Goal: Task Accomplishment & Management: Use online tool/utility

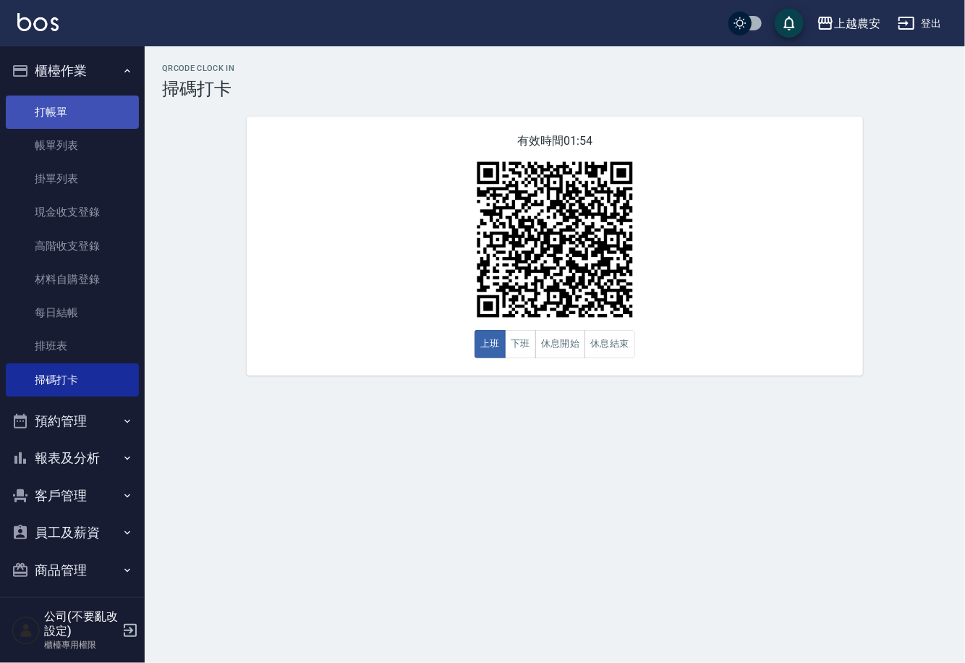
click at [37, 117] on link "打帳單" at bounding box center [72, 112] width 133 height 33
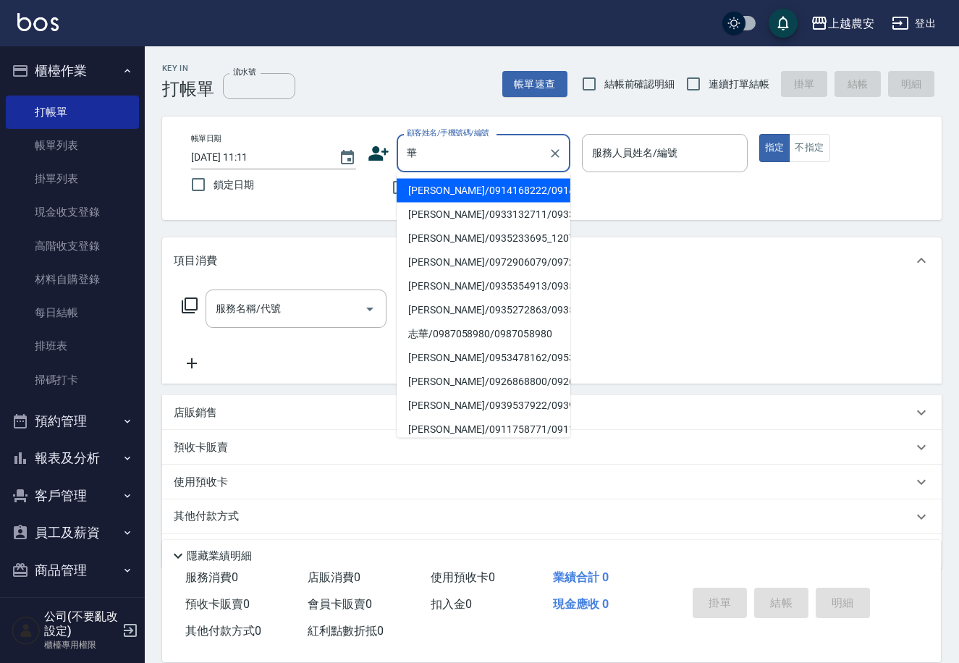
click at [439, 294] on li "[PERSON_NAME]/0935354913/0935354913" at bounding box center [484, 286] width 174 height 24
type input "[PERSON_NAME]/0935354913/0935354913"
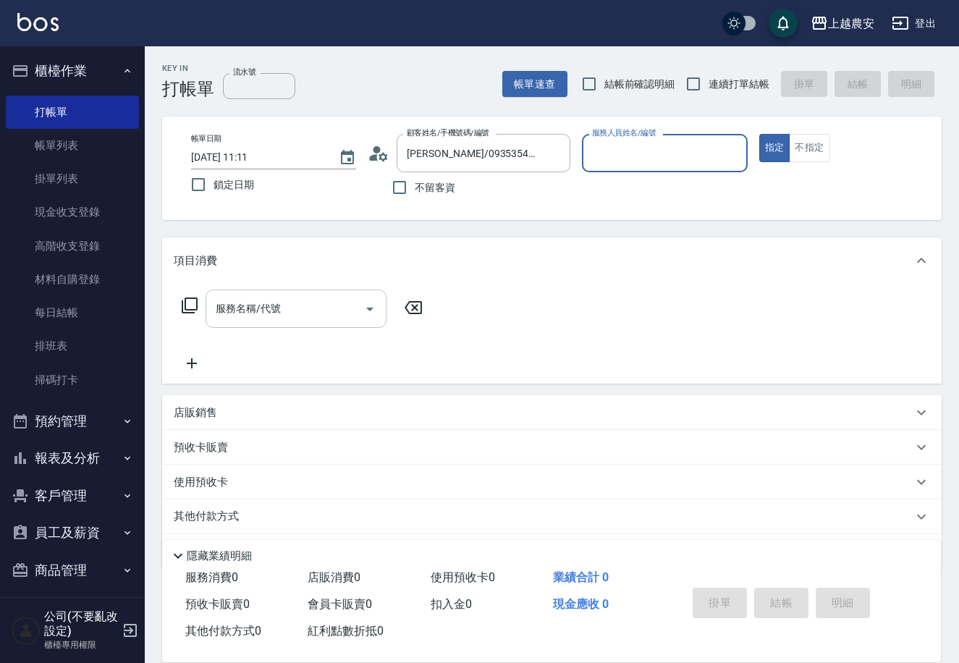
type input "[PERSON_NAME]-8"
click at [316, 310] on input "服務名稱/代號" at bounding box center [285, 308] width 146 height 25
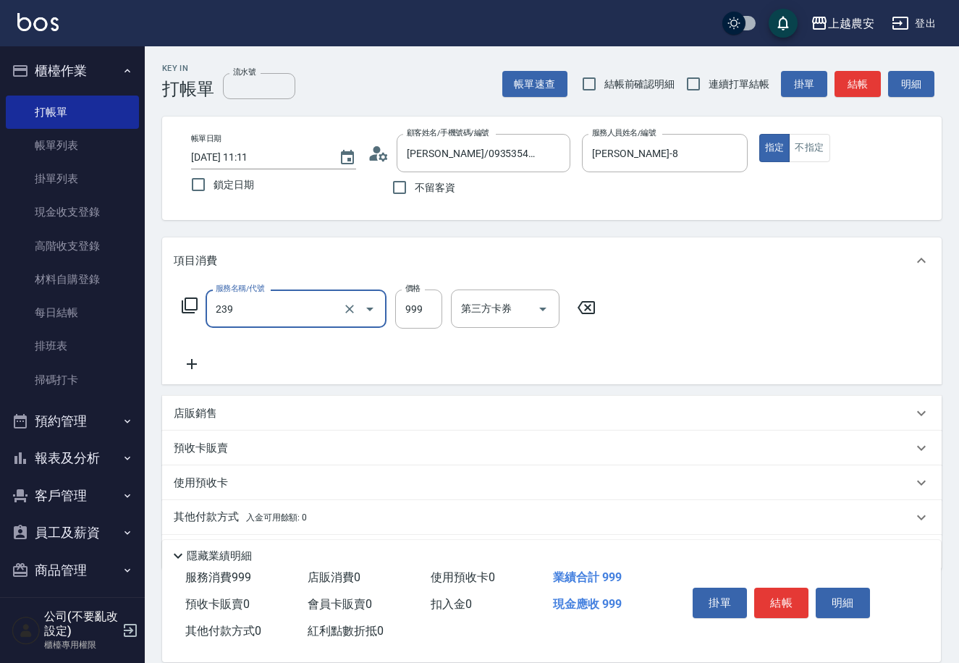
type input "頭皮SPA洗髮(239)"
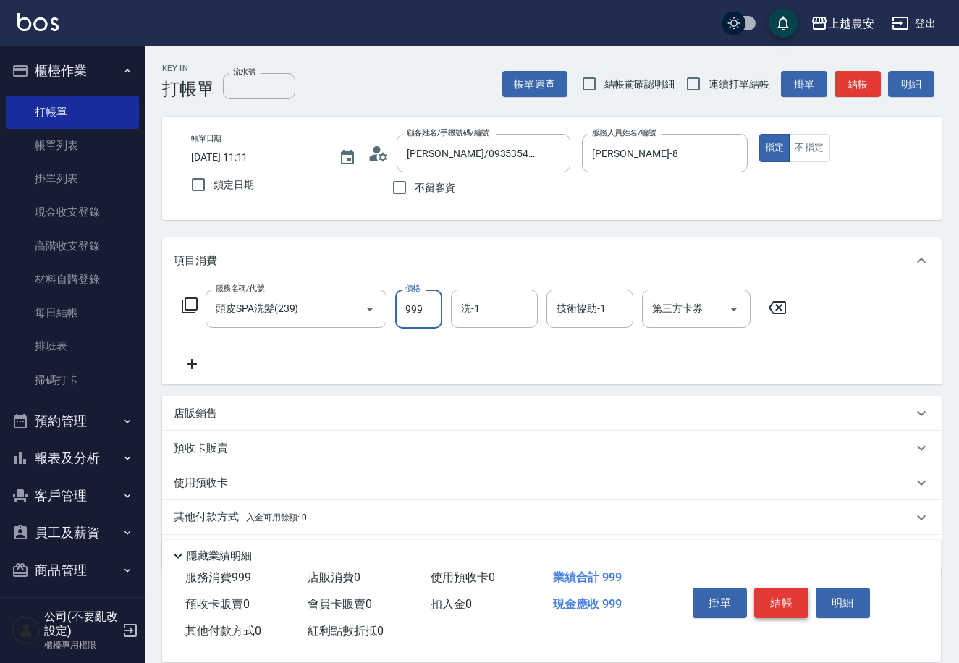
click at [795, 606] on button "結帳" at bounding box center [781, 603] width 54 height 30
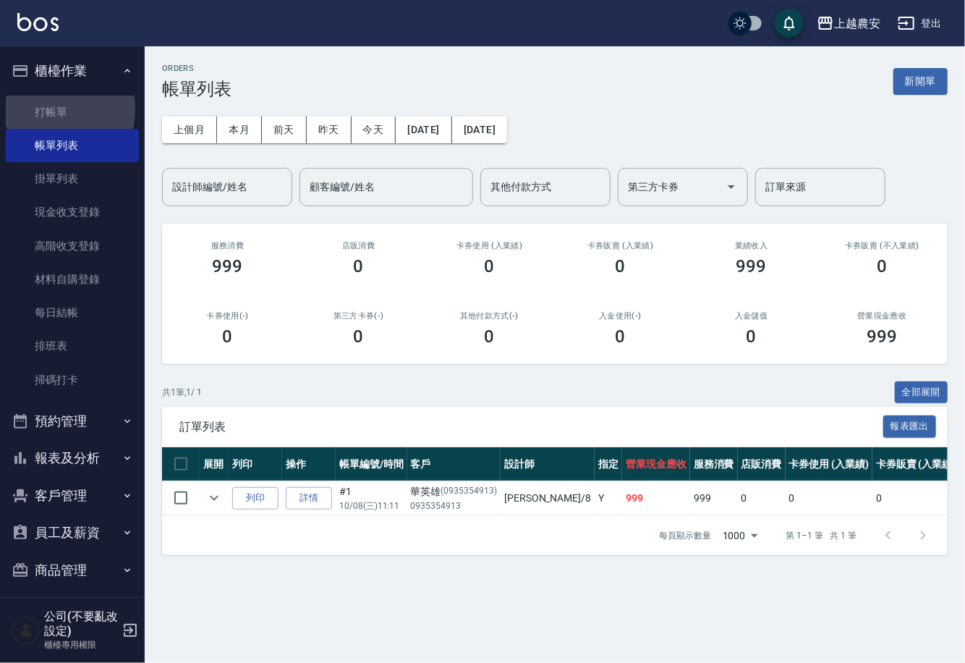
drag, startPoint x: 43, startPoint y: 109, endPoint x: 381, endPoint y: 182, distance: 345.9
click at [43, 109] on link "打帳單" at bounding box center [72, 112] width 133 height 33
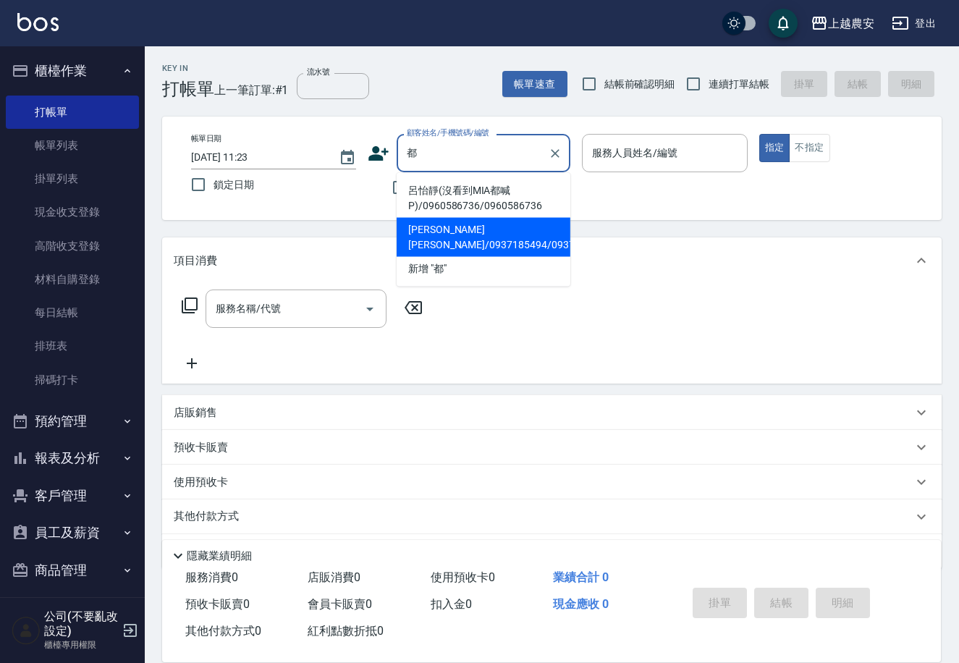
drag, startPoint x: 428, startPoint y: 236, endPoint x: 362, endPoint y: 330, distance: 115.3
click at [425, 236] on li "[PERSON_NAME][PERSON_NAME]/0937185494/0937185494" at bounding box center [484, 237] width 174 height 39
type input "[PERSON_NAME][PERSON_NAME]/0937185494/0937185494"
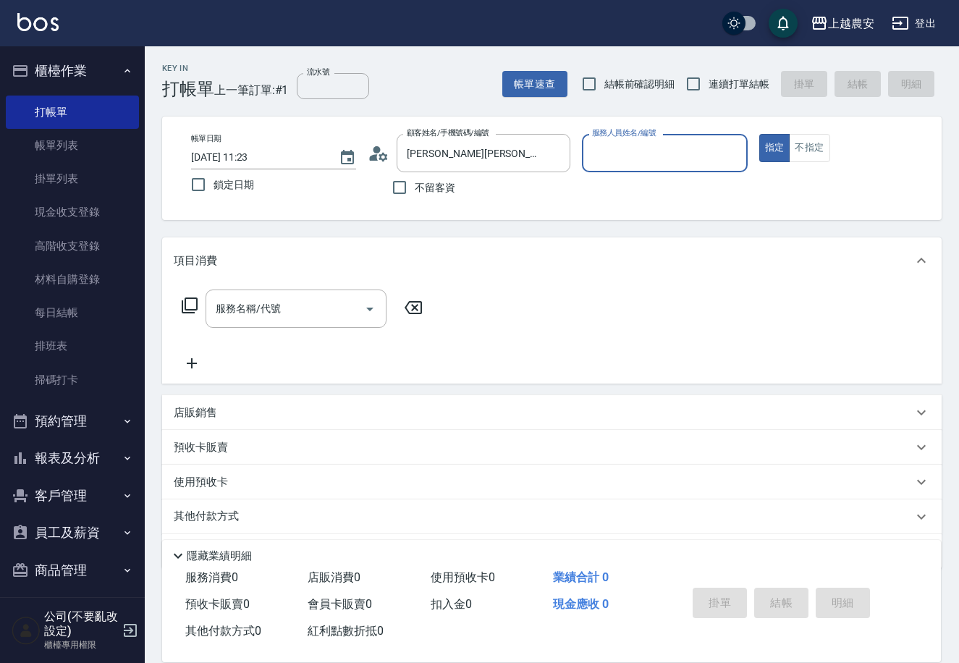
type input "Yoko-12"
click at [318, 310] on input "服務名稱/代號" at bounding box center [285, 308] width 146 height 25
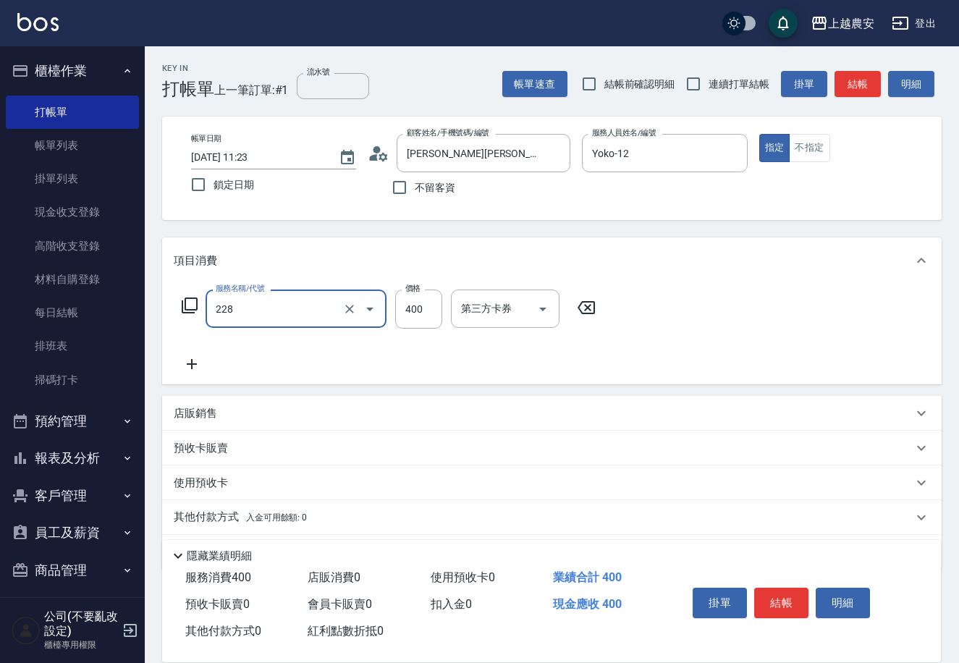
type input "洗髮(228)"
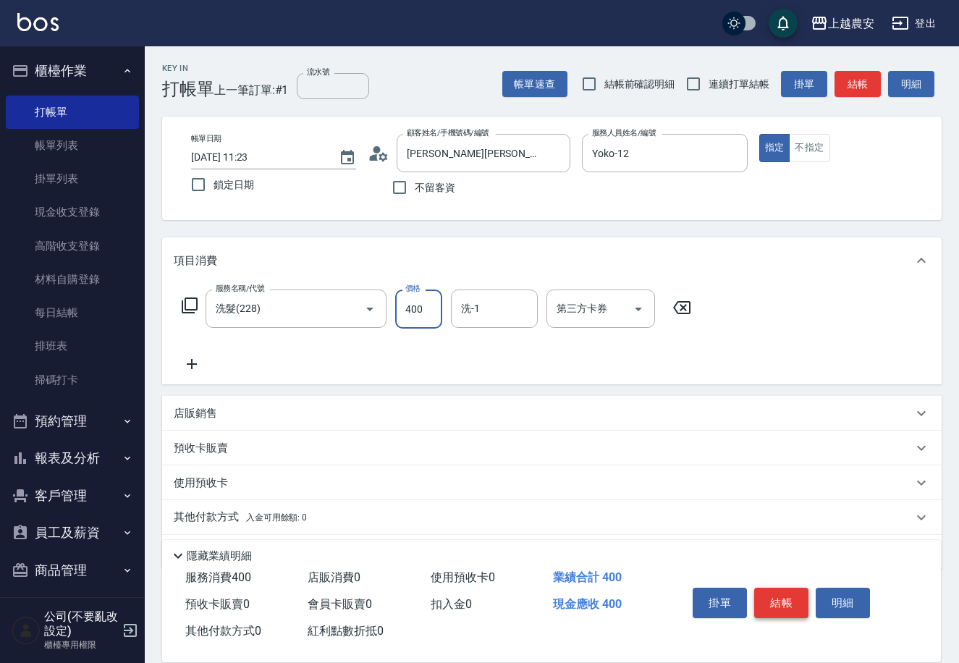
click at [776, 598] on button "結帳" at bounding box center [781, 603] width 54 height 30
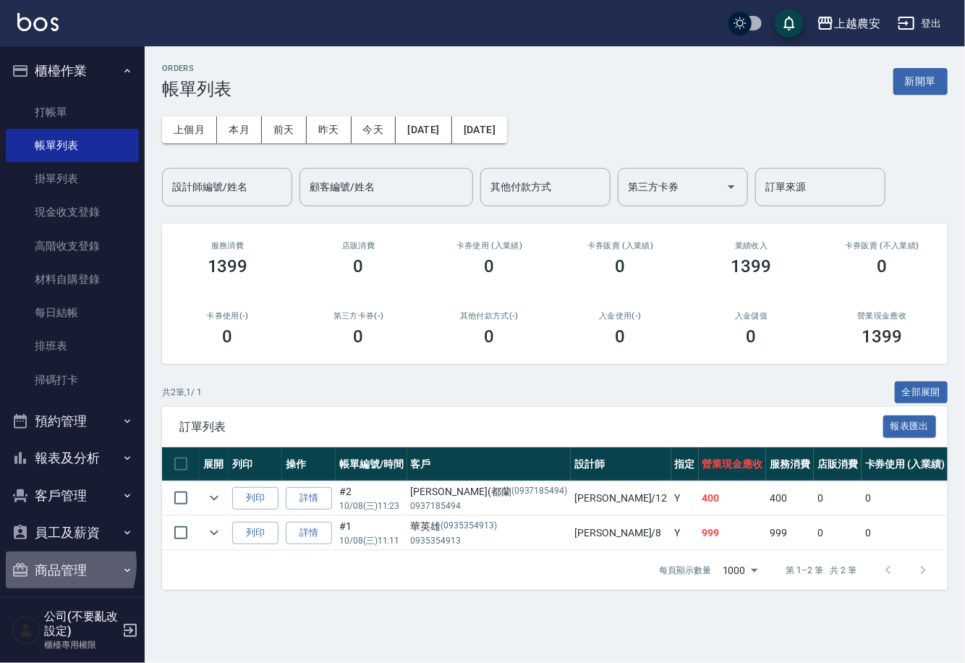
click at [52, 564] on button "商品管理" at bounding box center [72, 570] width 133 height 38
drag, startPoint x: 136, startPoint y: 586, endPoint x: 119, endPoint y: 569, distance: 24.1
click at [136, 584] on nav "櫃檯作業 打帳單 帳單列表 掛單列表 現金收支登錄 高階收支登錄 材料自購登錄 每日結帳 排班表 掃碼打卡 預約管理 預約管理 單日預約紀錄 單週預約紀錄 報…" at bounding box center [72, 321] width 145 height 551
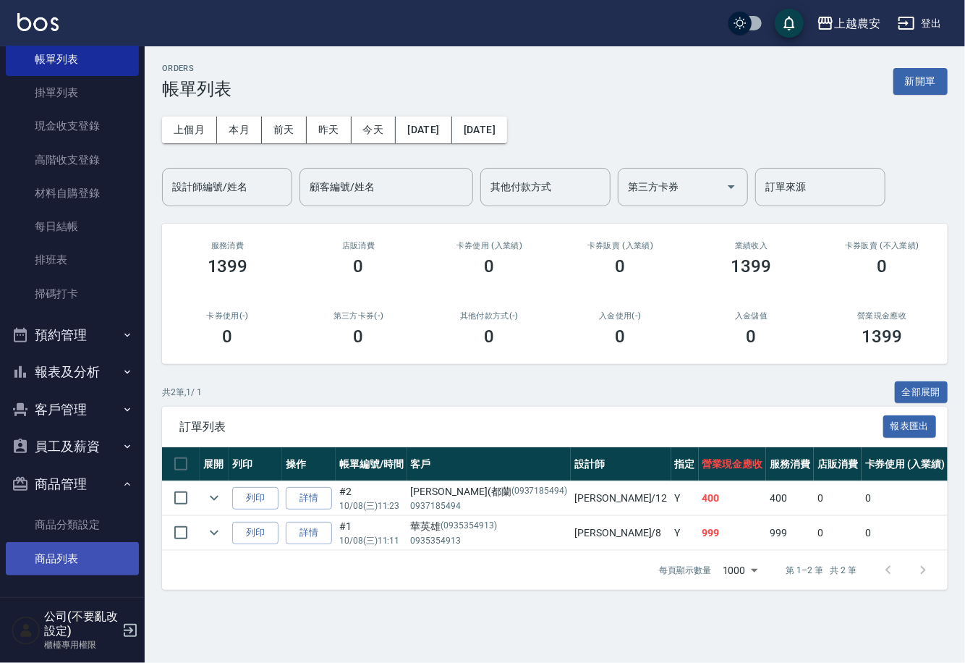
click at [78, 548] on link "商品列表" at bounding box center [72, 558] width 133 height 33
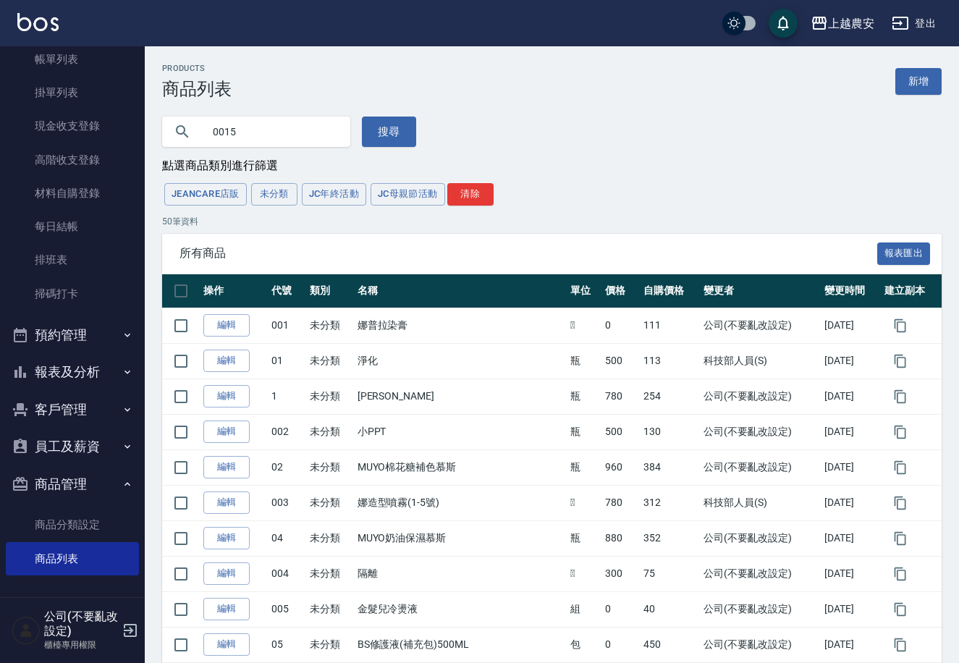
type input "0015"
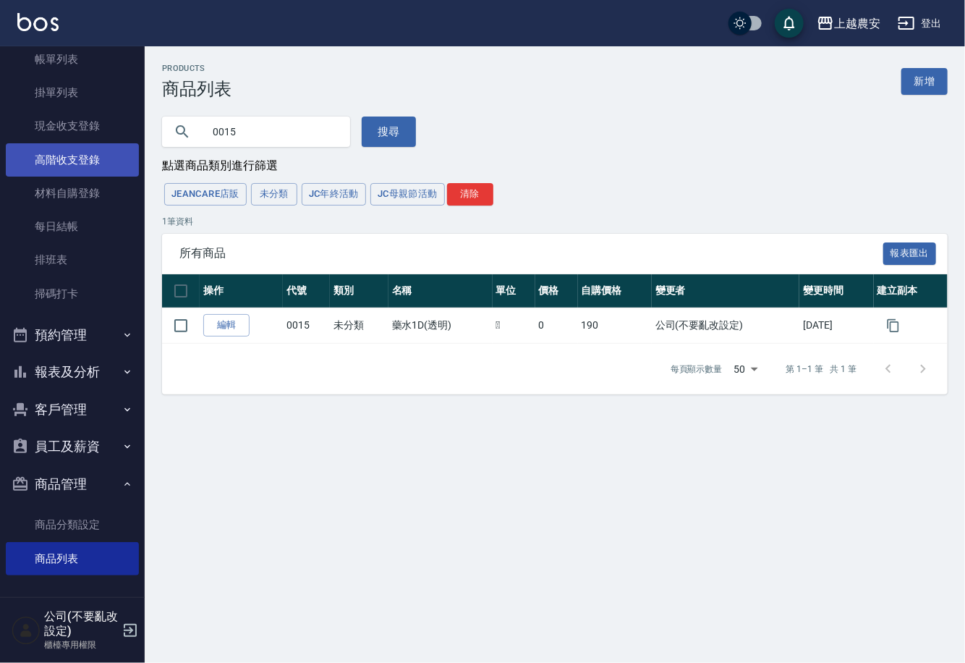
drag, startPoint x: 248, startPoint y: 125, endPoint x: 116, endPoint y: 153, distance: 135.3
click at [116, 153] on div "上越農安 登出 櫃檯作業 打帳單 帳單列表 掛單列表 現金收支登錄 高階收支登錄 材料自購登錄 每日結帳 排班表 掃碼打卡 預約管理 預約管理 單日預約紀錄 …" at bounding box center [482, 331] width 965 height 663
type input "沁"
click at [365, 127] on button "搜尋" at bounding box center [389, 132] width 54 height 30
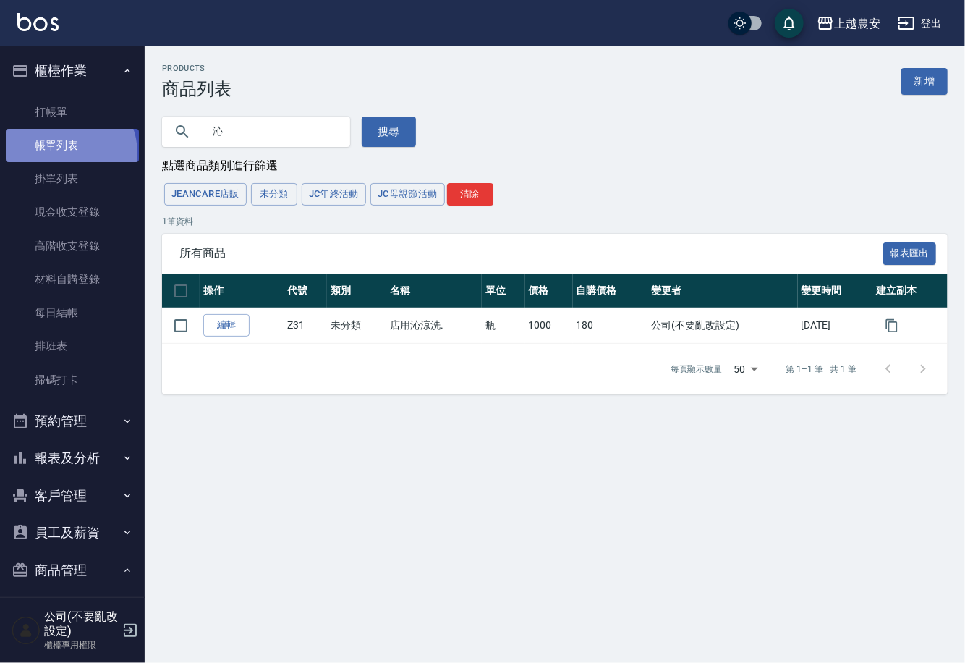
click at [65, 153] on link "帳單列表" at bounding box center [72, 145] width 133 height 33
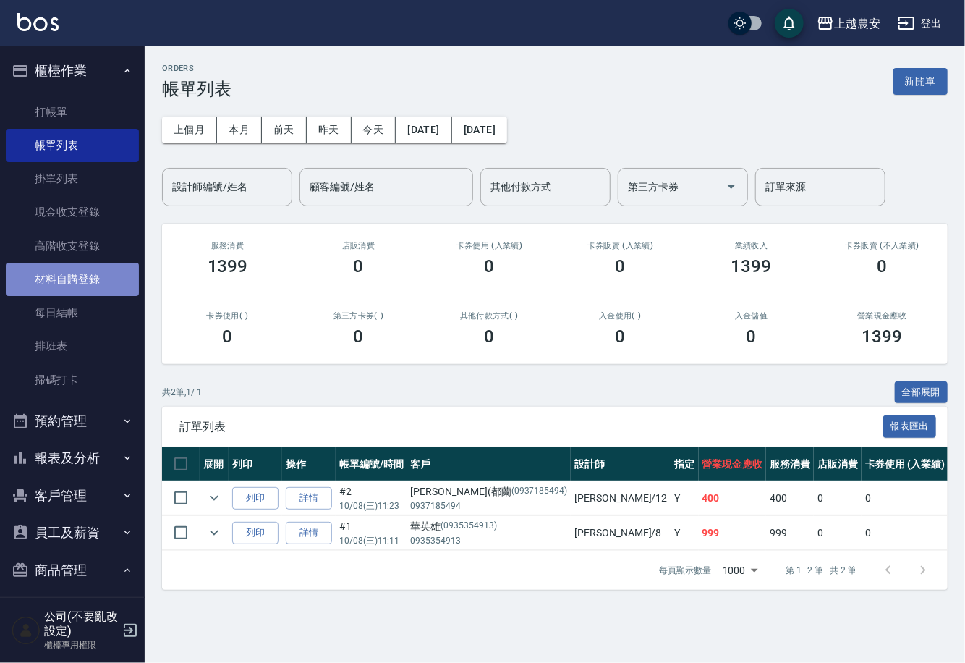
click at [83, 271] on link "材料自購登錄" at bounding box center [72, 279] width 133 height 33
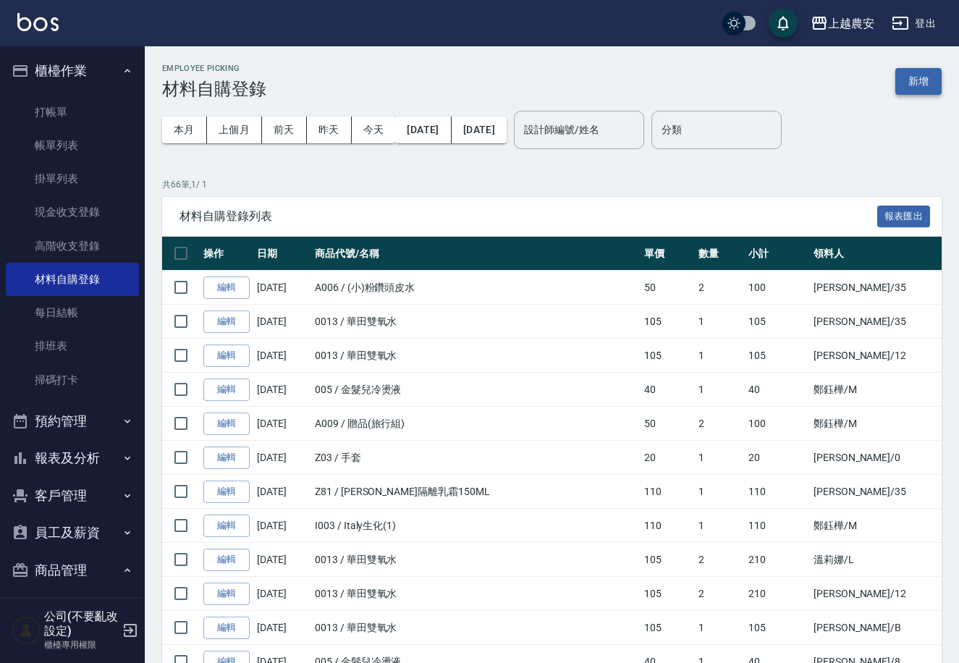
click at [899, 85] on button "新增" at bounding box center [918, 81] width 46 height 27
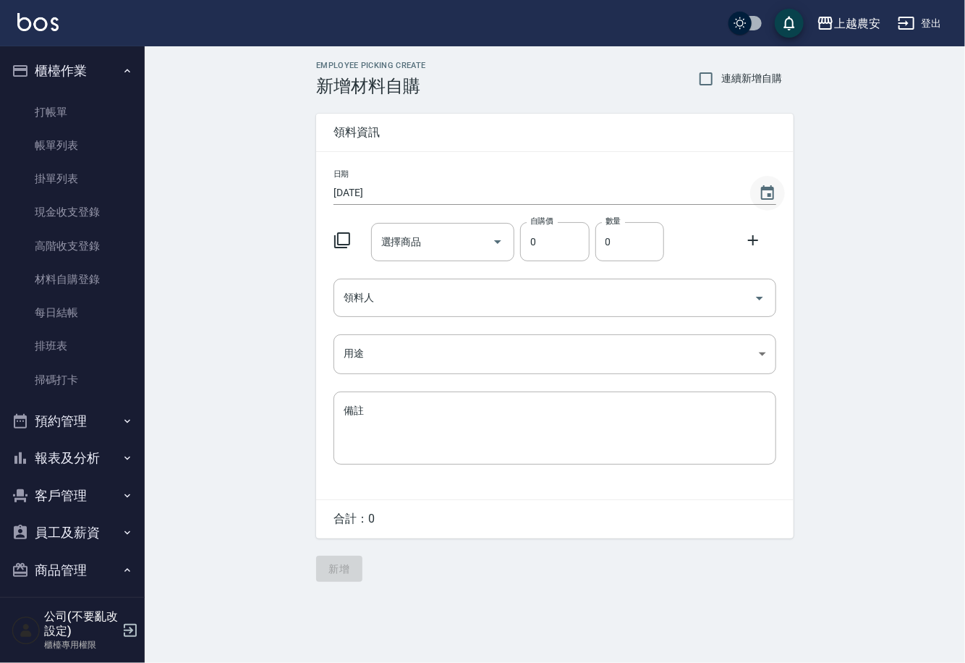
click at [764, 194] on icon "Choose date, selected date is 2025-10-08" at bounding box center [767, 193] width 17 height 17
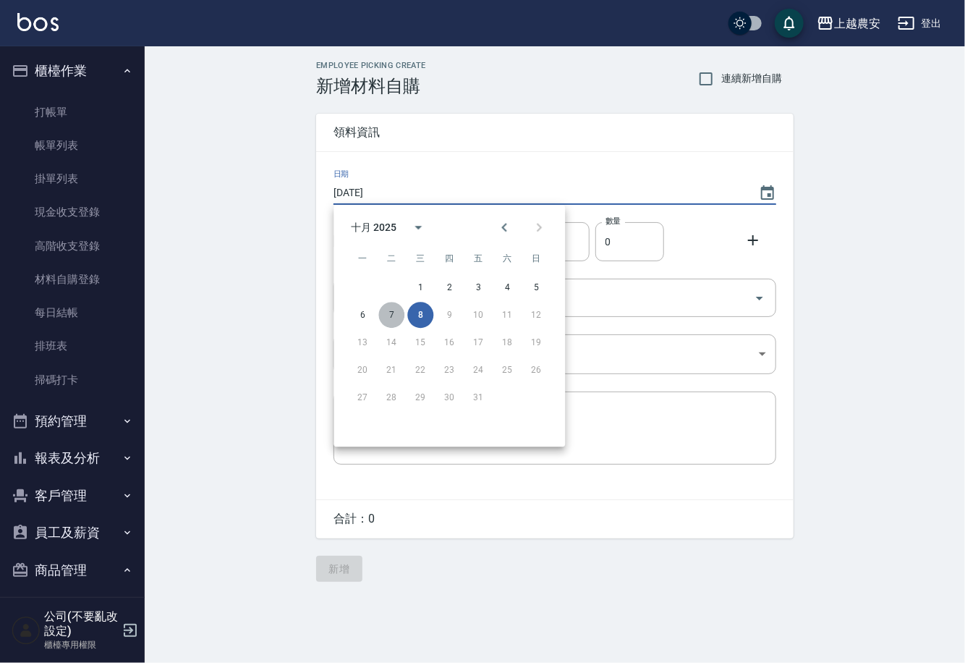
click at [396, 313] on button "7" at bounding box center [391, 315] width 26 height 26
type input "[DATE]"
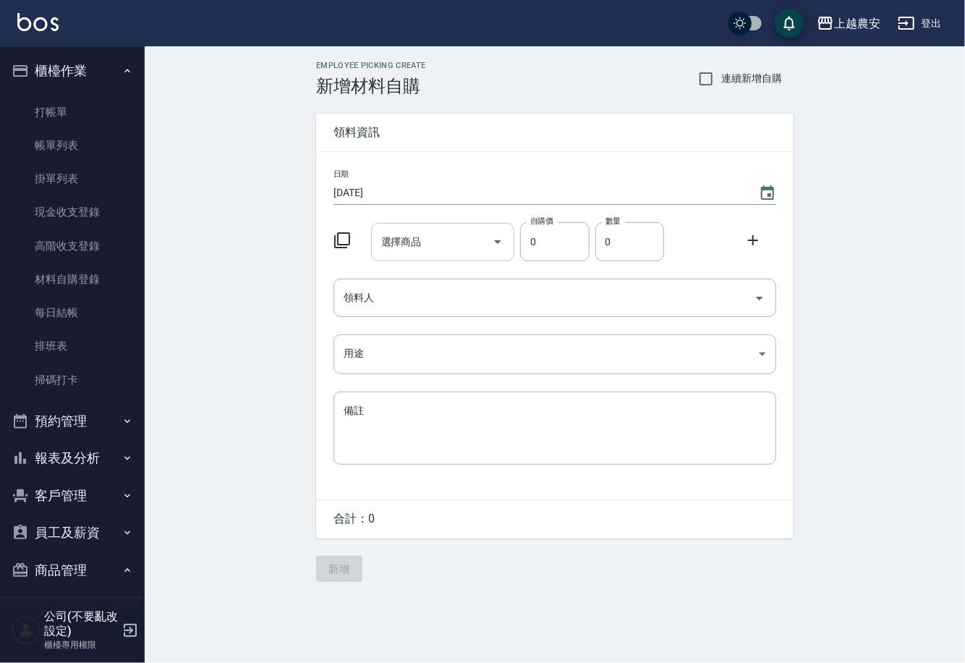
click at [399, 248] on div "選擇商品 選擇商品" at bounding box center [443, 242] width 144 height 38
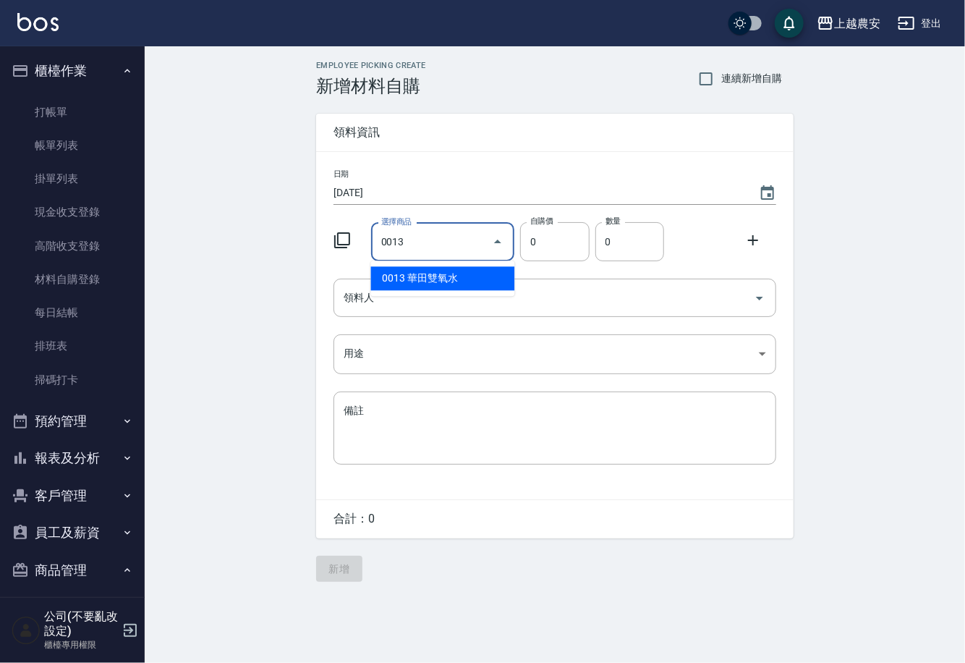
type input "華田雙氧水"
type input "105"
type input "1"
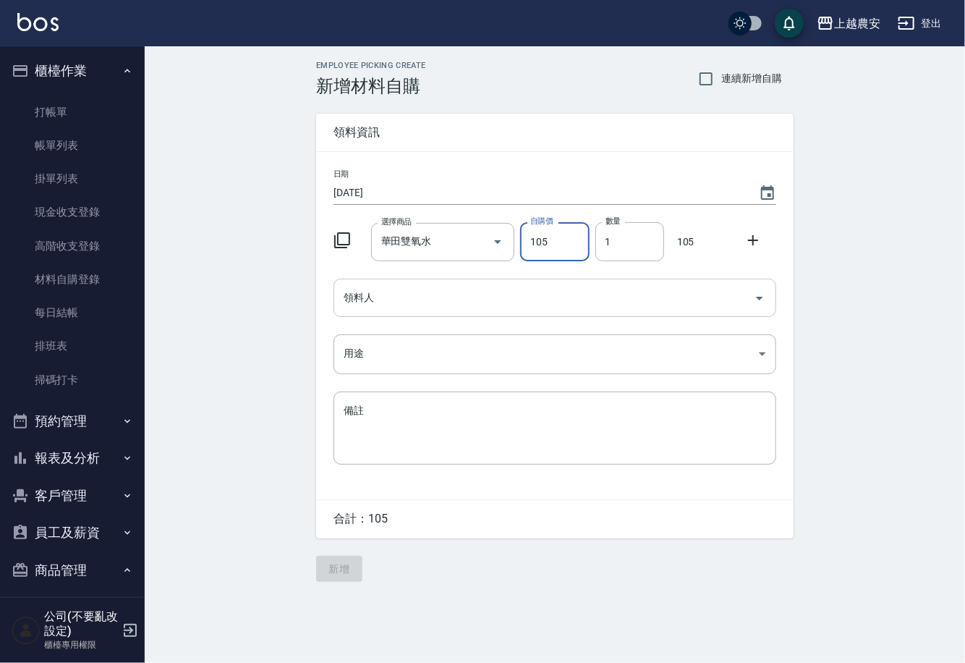
click at [424, 303] on input "領料人" at bounding box center [544, 297] width 408 height 25
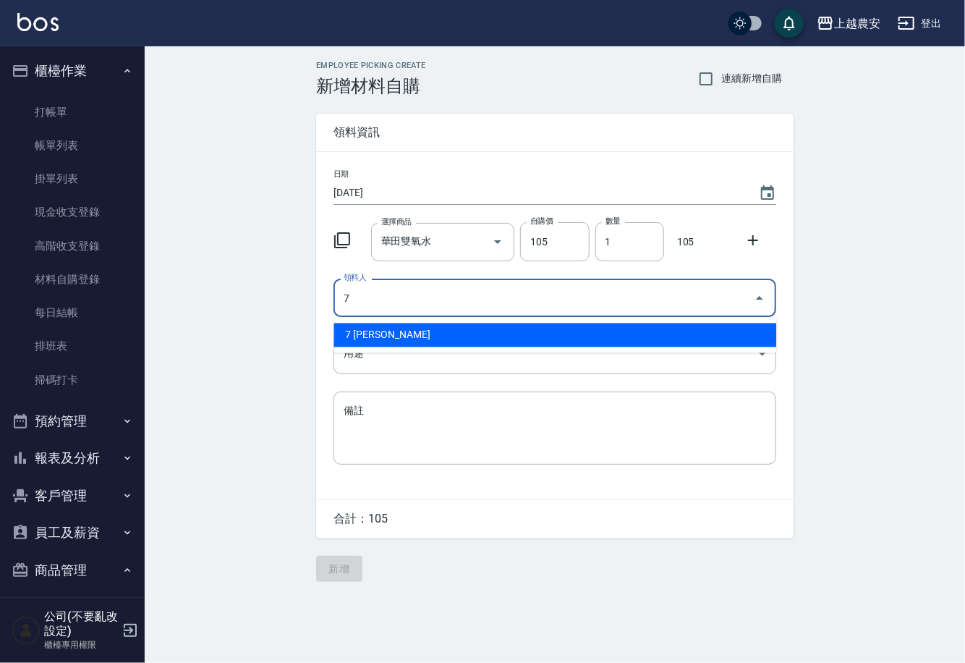
click at [424, 331] on li "7 [PERSON_NAME]" at bounding box center [555, 335] width 443 height 24
type input "7 [PERSON_NAME]"
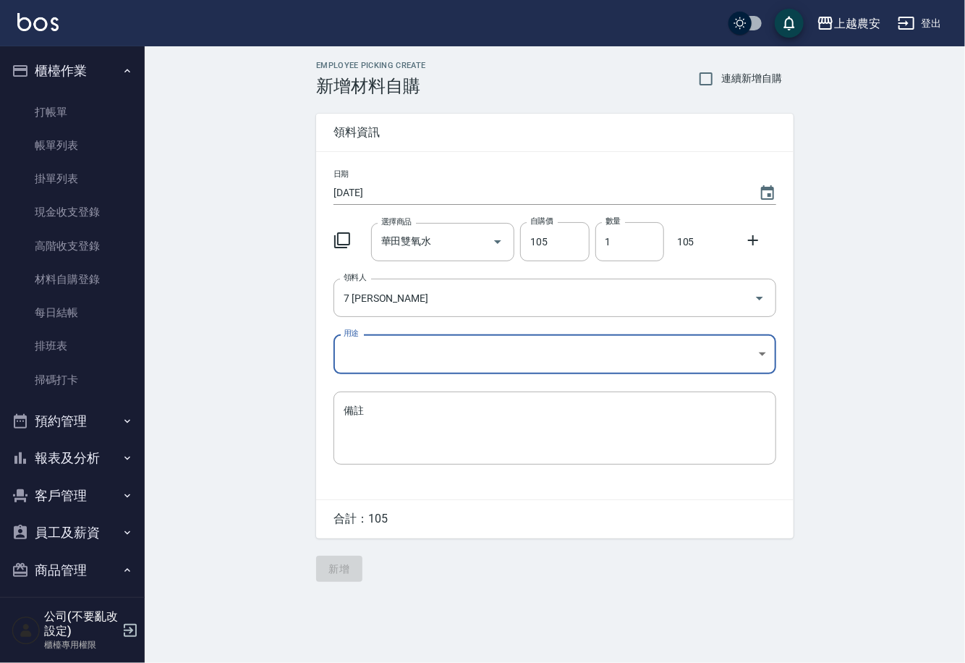
click at [359, 357] on body "上越農安 登出 櫃檯作業 打帳單 帳單列表 掛單列表 現金收支登錄 高階收支登錄 材料自購登錄 每日結帳 排班表 掃碼打卡 預約管理 預約管理 單日預約紀錄 …" at bounding box center [482, 331] width 965 height 663
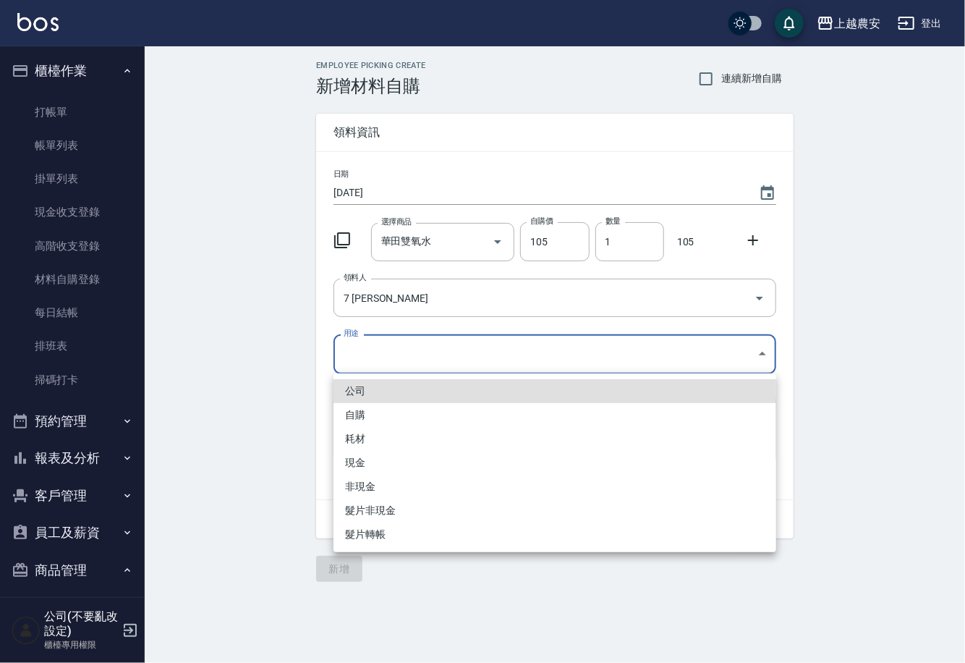
click at [363, 415] on li "自購" at bounding box center [555, 415] width 443 height 24
type input "自購"
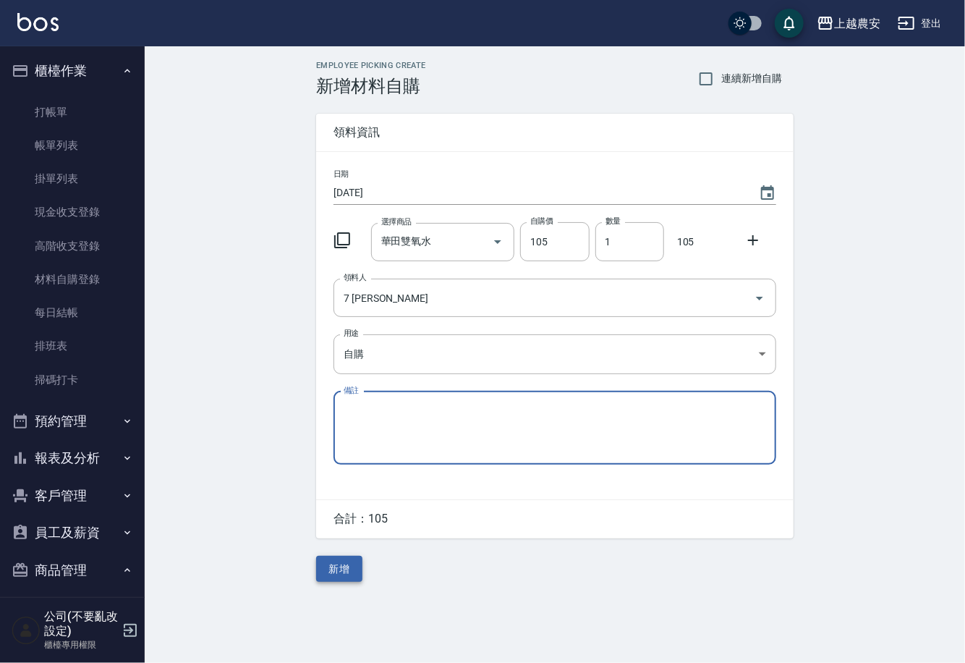
click at [338, 577] on button "新增" at bounding box center [339, 569] width 46 height 27
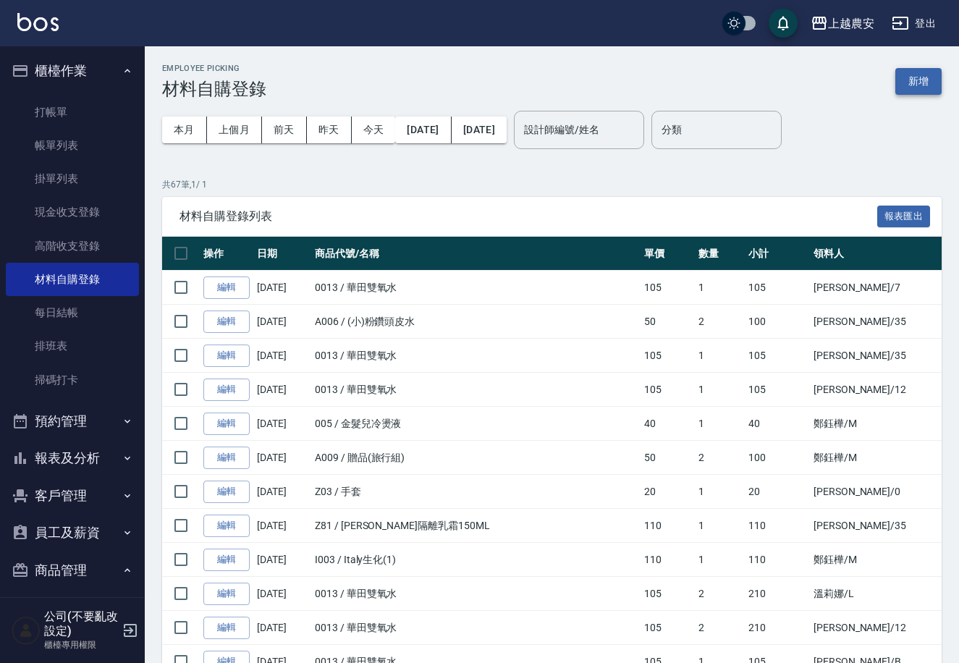
click at [913, 82] on button "新增" at bounding box center [918, 81] width 46 height 27
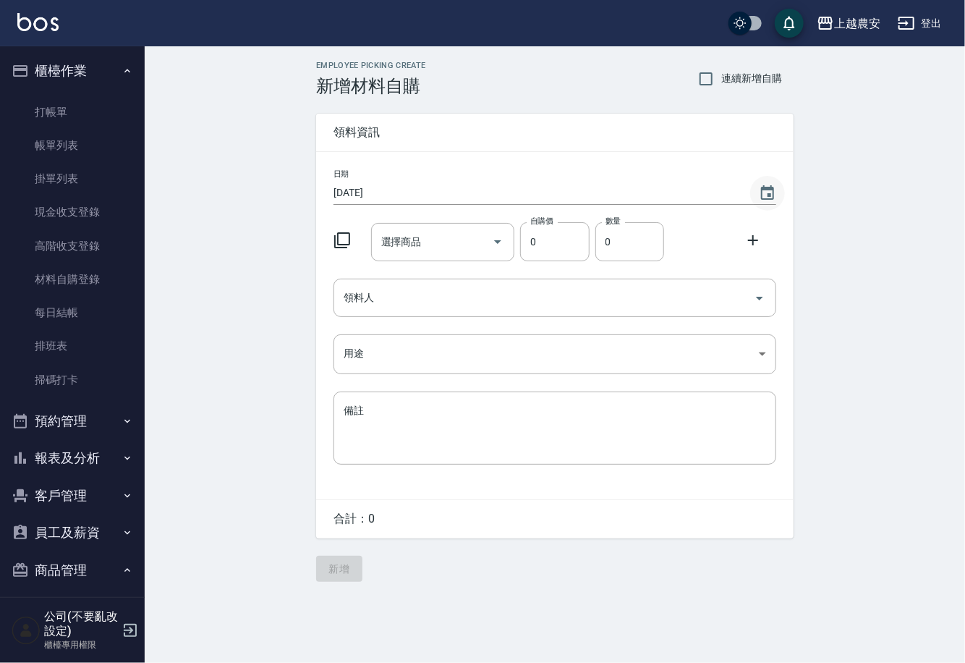
click at [766, 190] on icon "Choose date, selected date is 2025-10-08" at bounding box center [767, 192] width 13 height 14
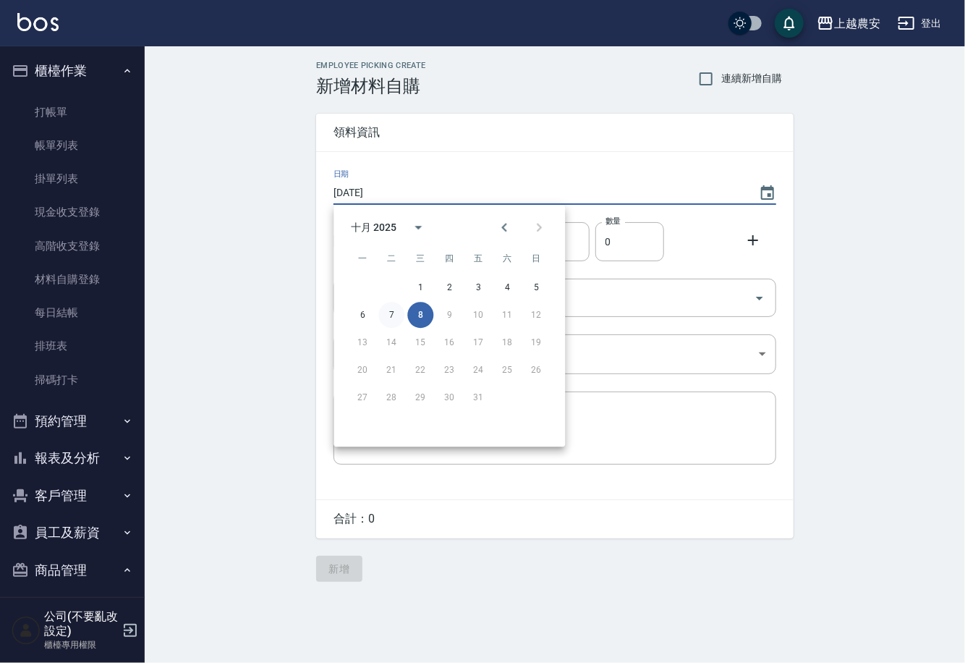
click at [388, 315] on button "7" at bounding box center [391, 315] width 26 height 26
type input "[DATE]"
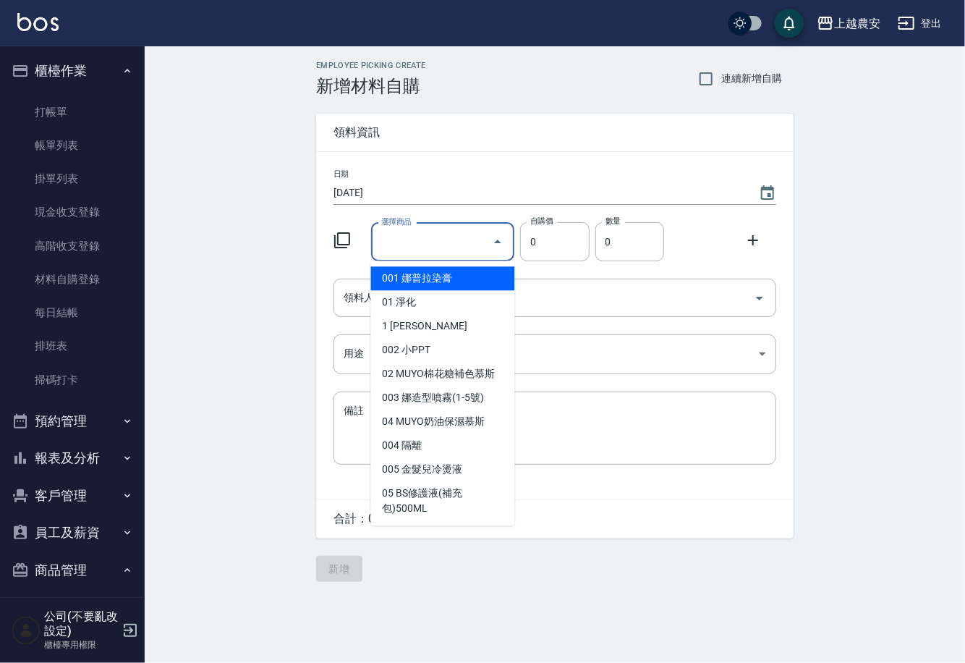
click at [393, 244] on input "選擇商品" at bounding box center [432, 241] width 109 height 25
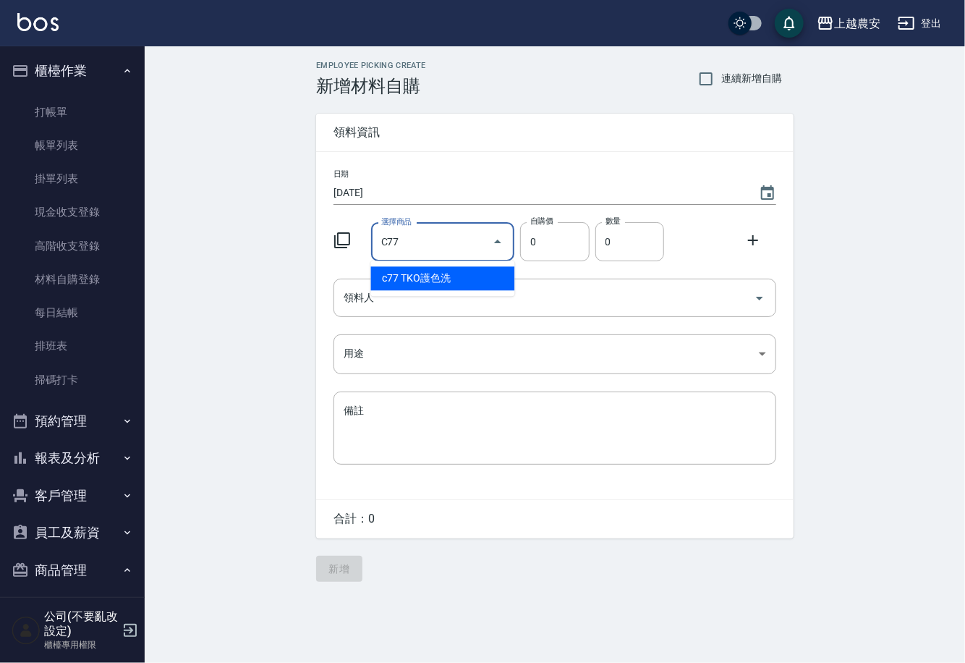
type input "TKO護色洗"
type input "200"
type input "1"
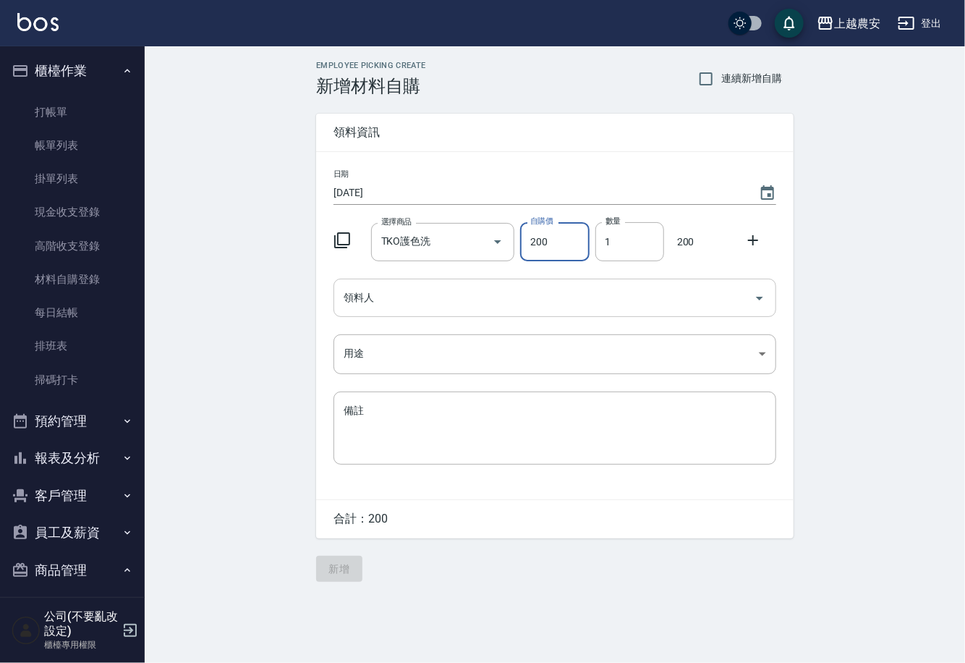
click at [486, 301] on input "領料人" at bounding box center [544, 297] width 408 height 25
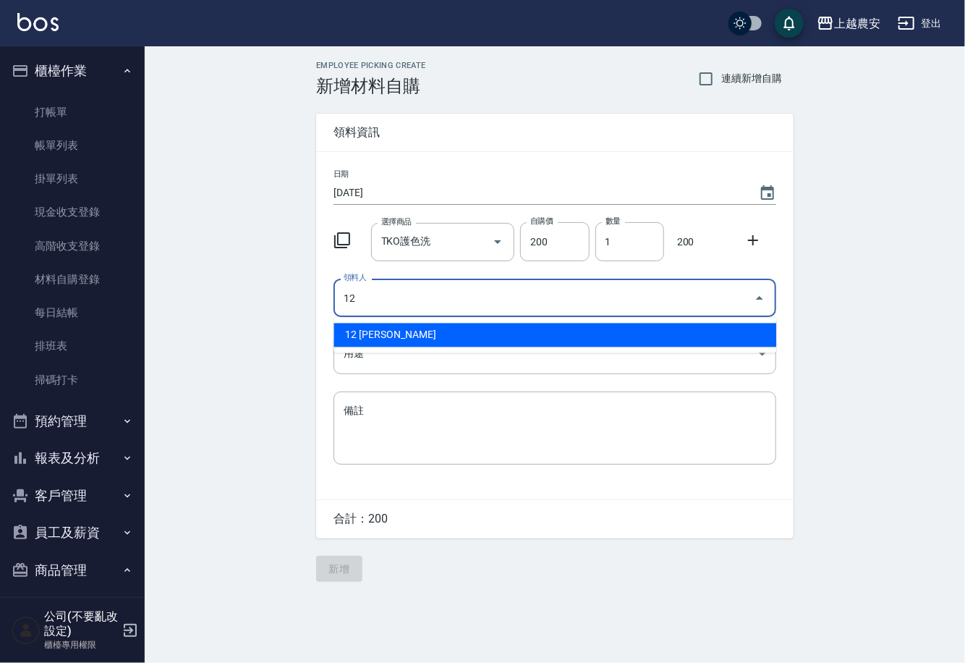
click at [374, 334] on li "12 [PERSON_NAME]" at bounding box center [555, 335] width 443 height 24
type input "12 [PERSON_NAME]"
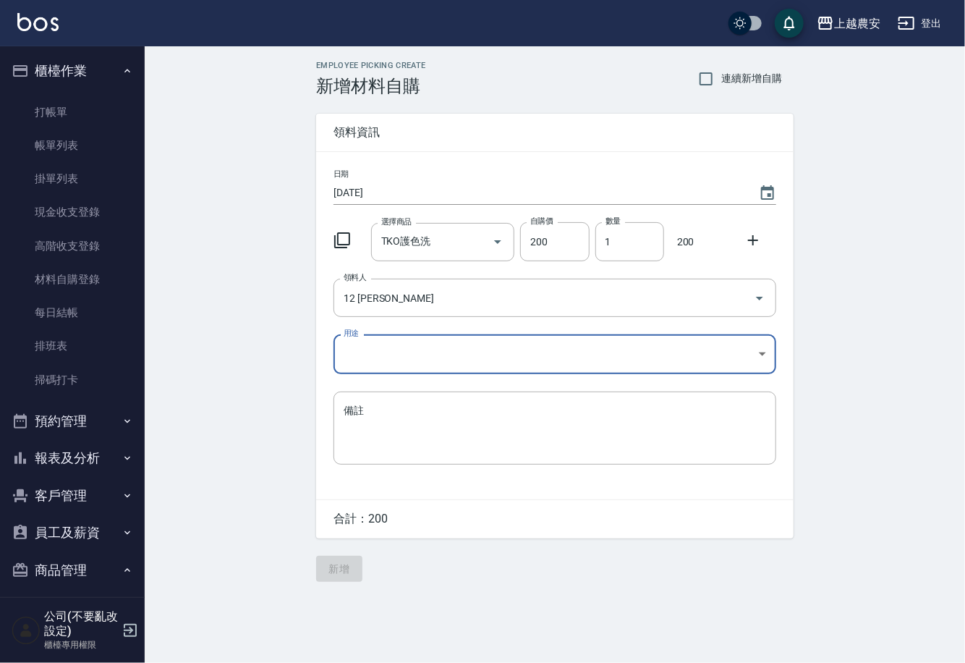
click at [358, 363] on body "上越農安 登出 櫃檯作業 打帳單 帳單列表 掛單列表 現金收支登錄 高階收支登錄 材料自購登錄 每日結帳 排班表 掃碼打卡 預約管理 預約管理 單日預約紀錄 …" at bounding box center [482, 331] width 965 height 663
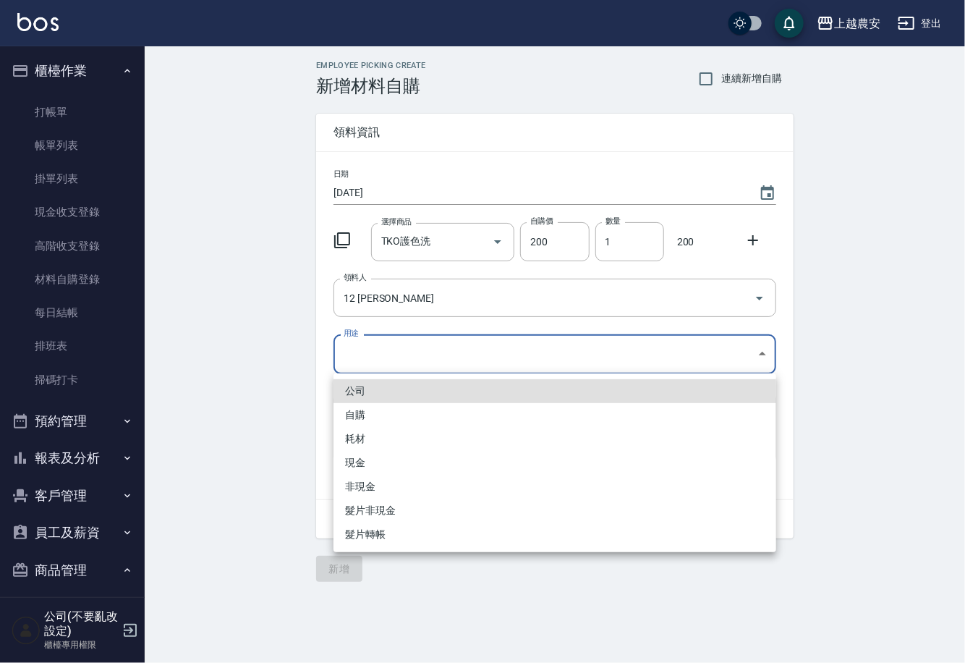
click at [352, 412] on li "自購" at bounding box center [555, 415] width 443 height 24
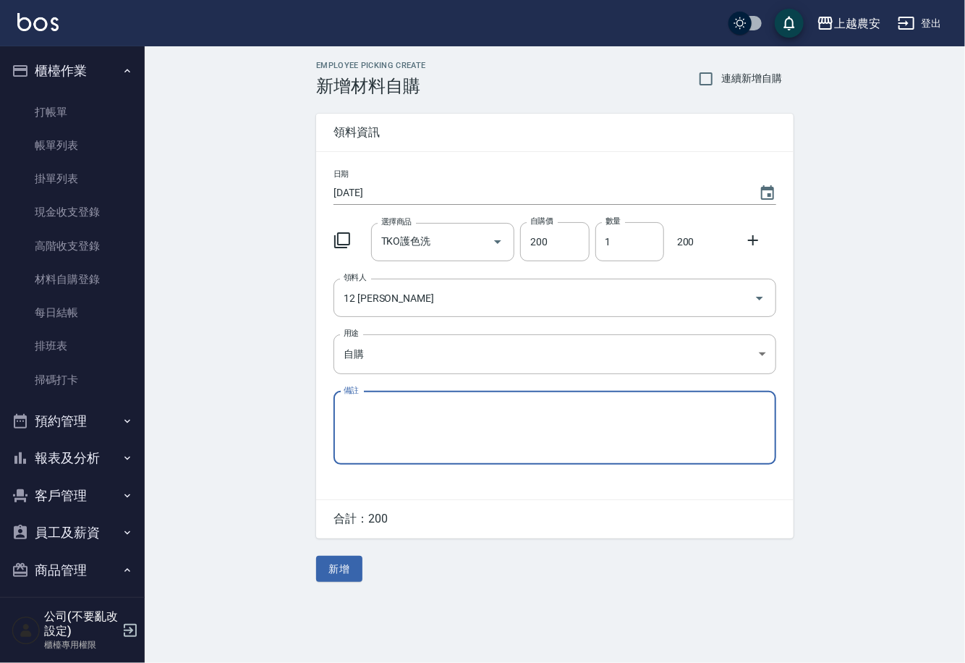
type input "自購"
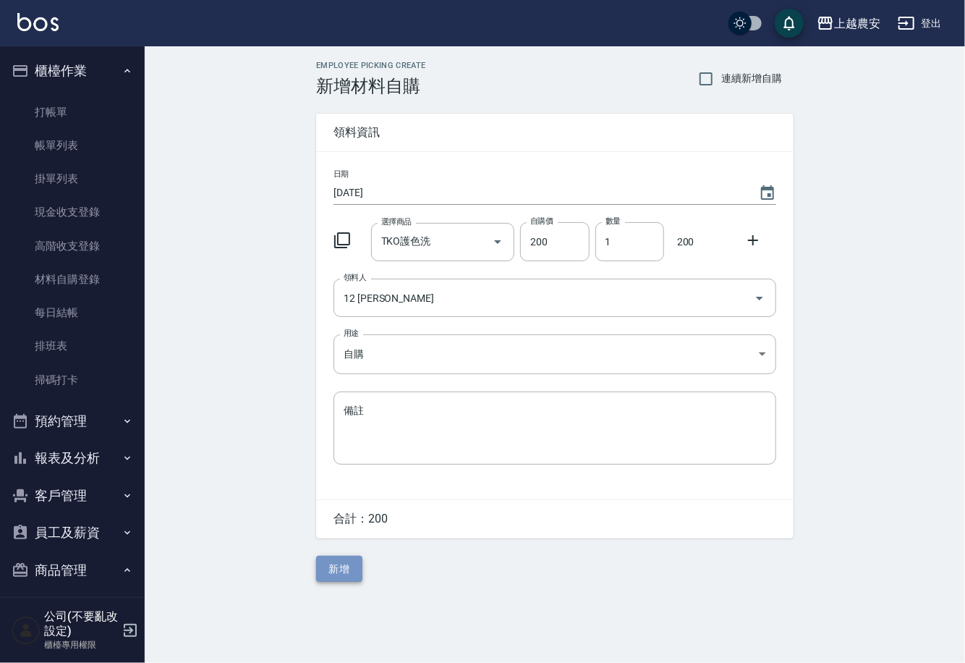
click at [351, 562] on button "新增" at bounding box center [339, 569] width 46 height 27
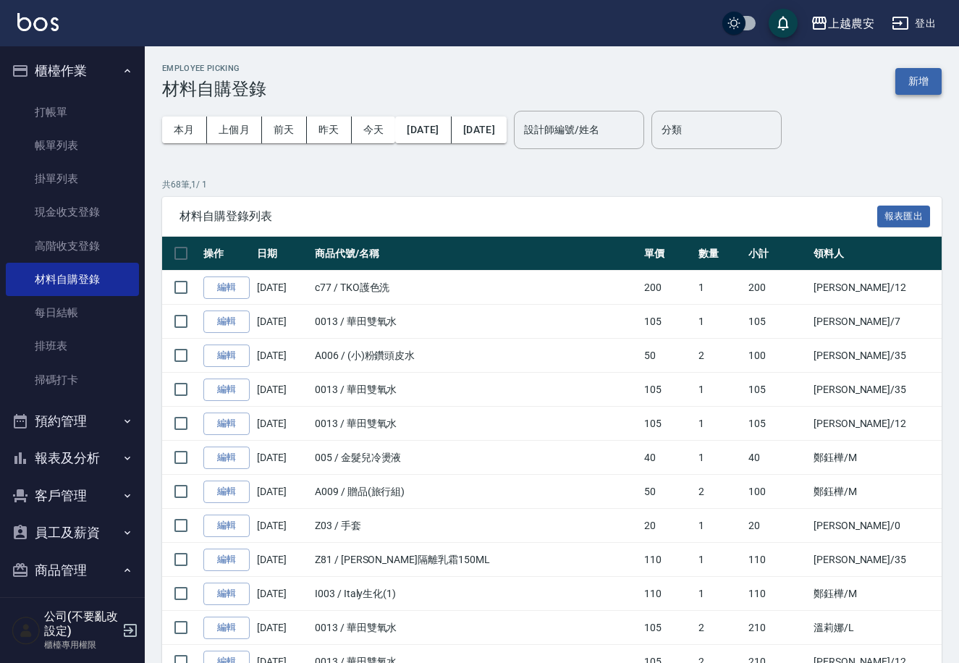
click at [901, 85] on button "新增" at bounding box center [918, 81] width 46 height 27
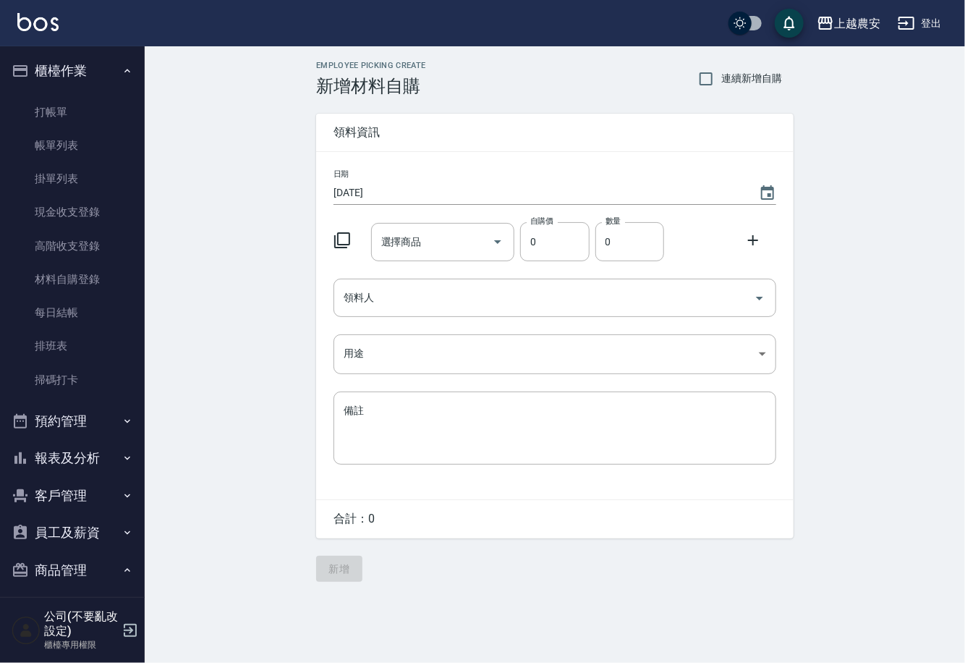
click at [436, 261] on div "選擇商品 選擇商品 自購價 0 自購價 數量 0 數量" at bounding box center [552, 238] width 449 height 45
click at [417, 241] on div "選擇商品 選擇商品" at bounding box center [443, 242] width 144 height 38
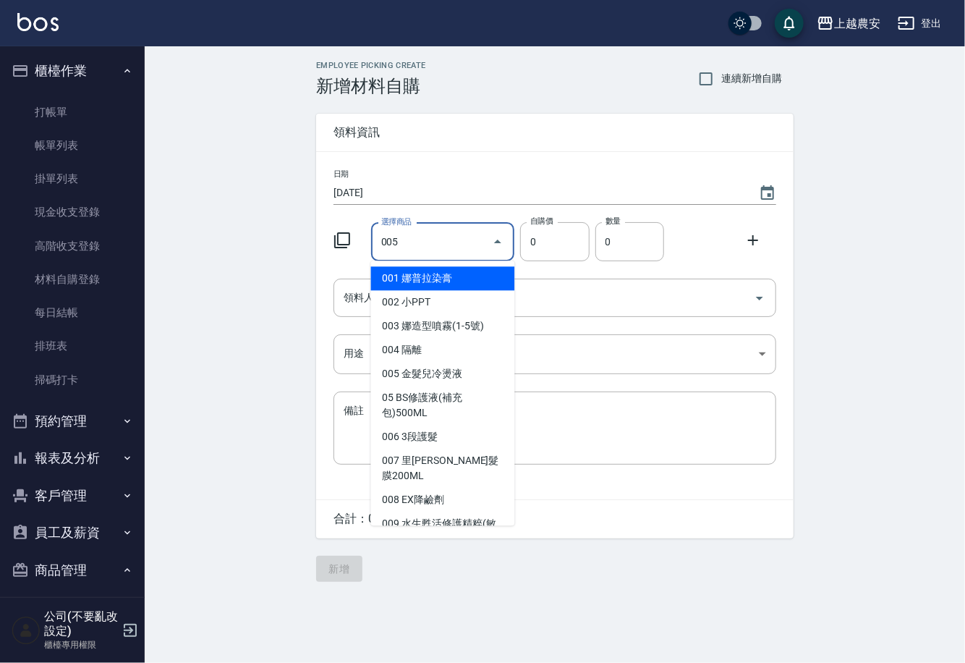
type input "金髮兒冷燙液"
type input "40"
type input "1"
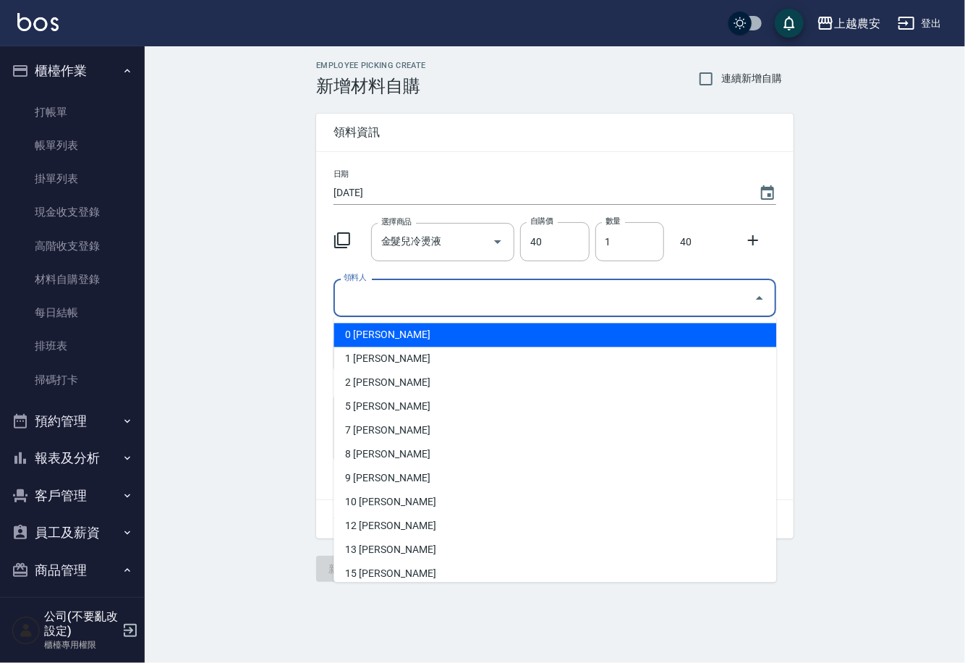
click at [387, 308] on input "領料人" at bounding box center [544, 297] width 408 height 25
type input "J"
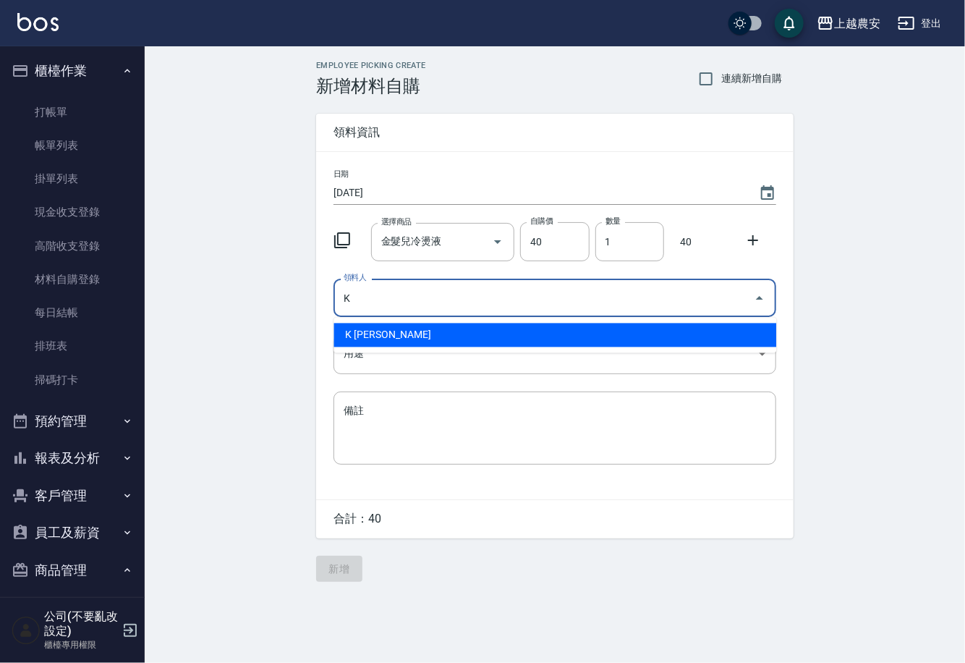
click at [387, 329] on li "K [PERSON_NAME]" at bounding box center [555, 335] width 443 height 24
type input "K [PERSON_NAME]"
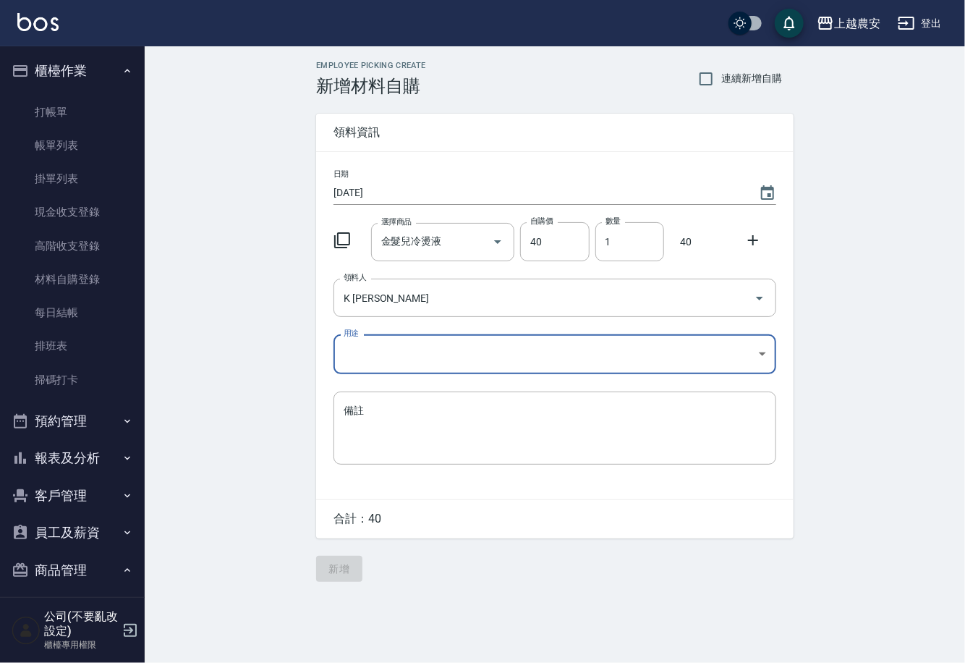
click at [349, 363] on body "上越農安 登出 櫃檯作業 打帳單 帳單列表 掛單列表 現金收支登錄 高階收支登錄 材料自購登錄 每日結帳 排班表 掃碼打卡 預約管理 預約管理 單日預約紀錄 …" at bounding box center [482, 331] width 965 height 663
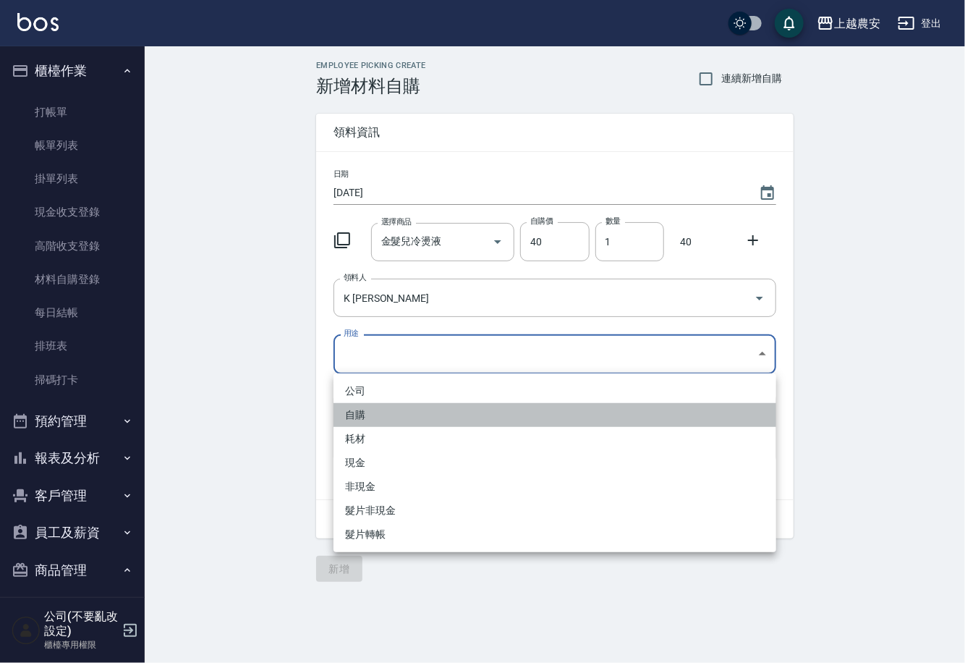
click at [350, 413] on li "自購" at bounding box center [555, 415] width 443 height 24
type input "自購"
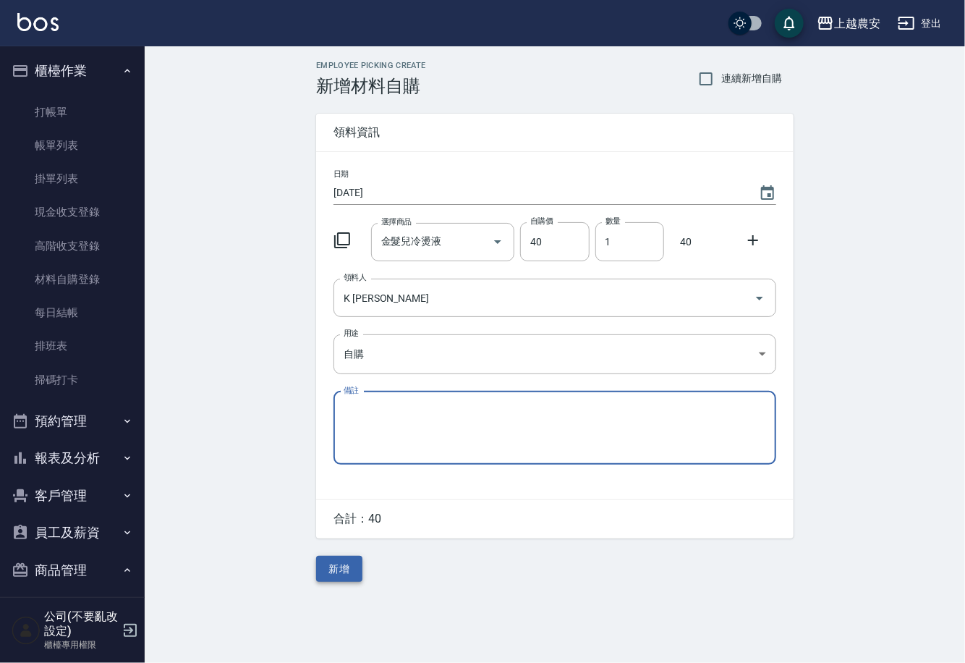
click at [346, 563] on button "新增" at bounding box center [339, 569] width 46 height 27
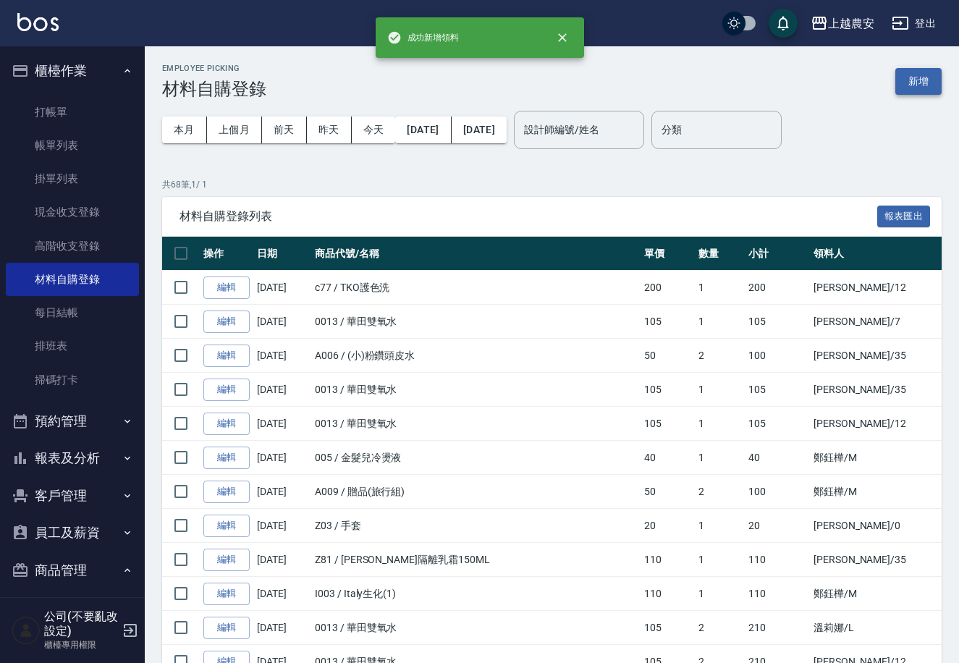
click at [923, 74] on button "新增" at bounding box center [918, 81] width 46 height 27
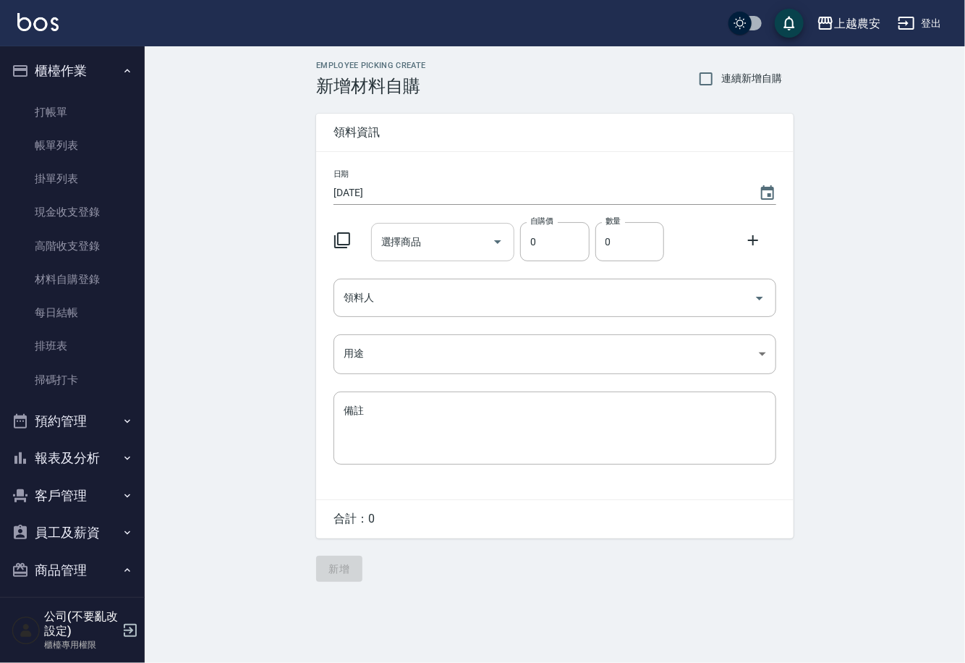
click at [383, 252] on input "選擇商品" at bounding box center [432, 241] width 109 height 25
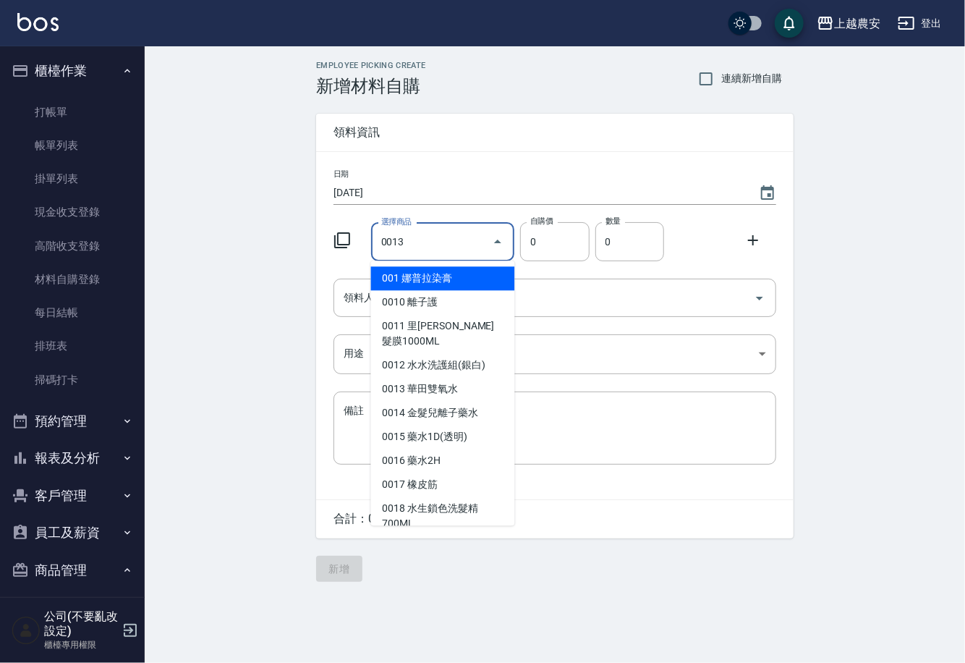
type input "華田雙氧水"
type input "105"
type input "1"
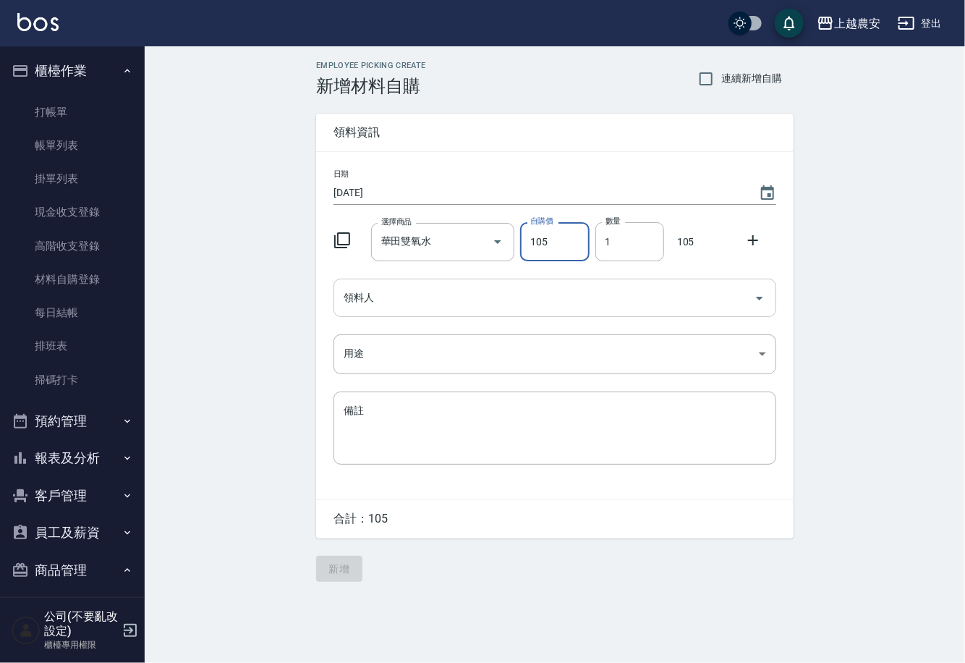
click at [385, 289] on input "領料人" at bounding box center [544, 297] width 408 height 25
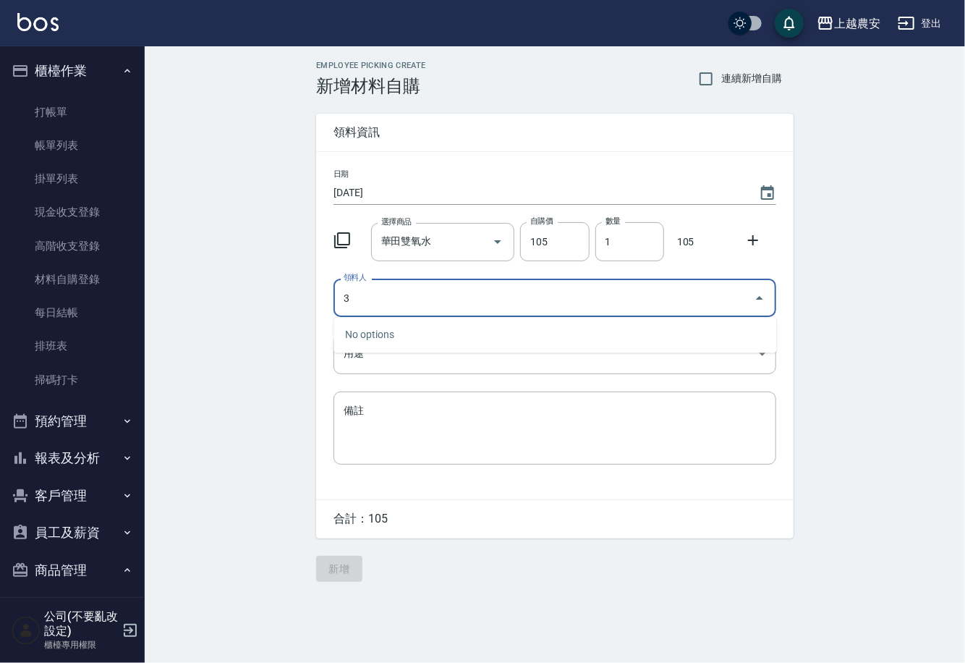
type input "3"
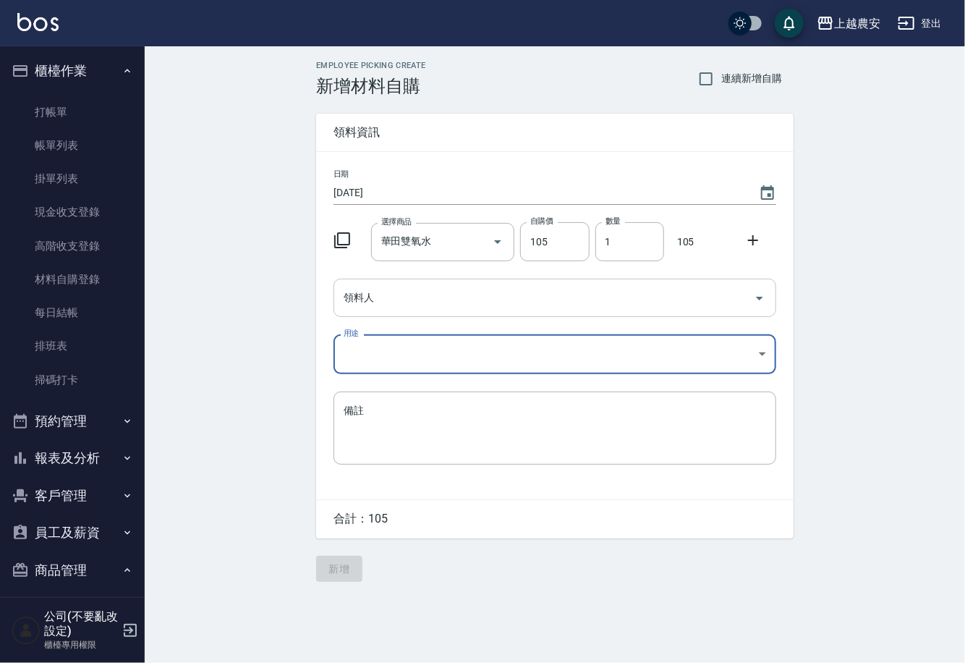
click at [385, 290] on input "領料人" at bounding box center [544, 297] width 408 height 25
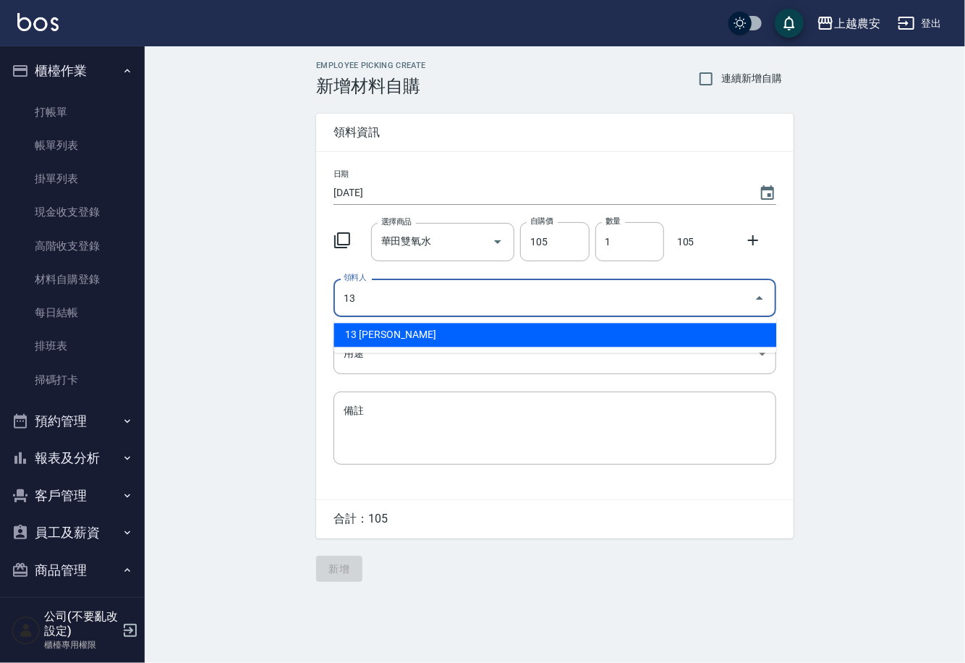
type input "13 [PERSON_NAME]"
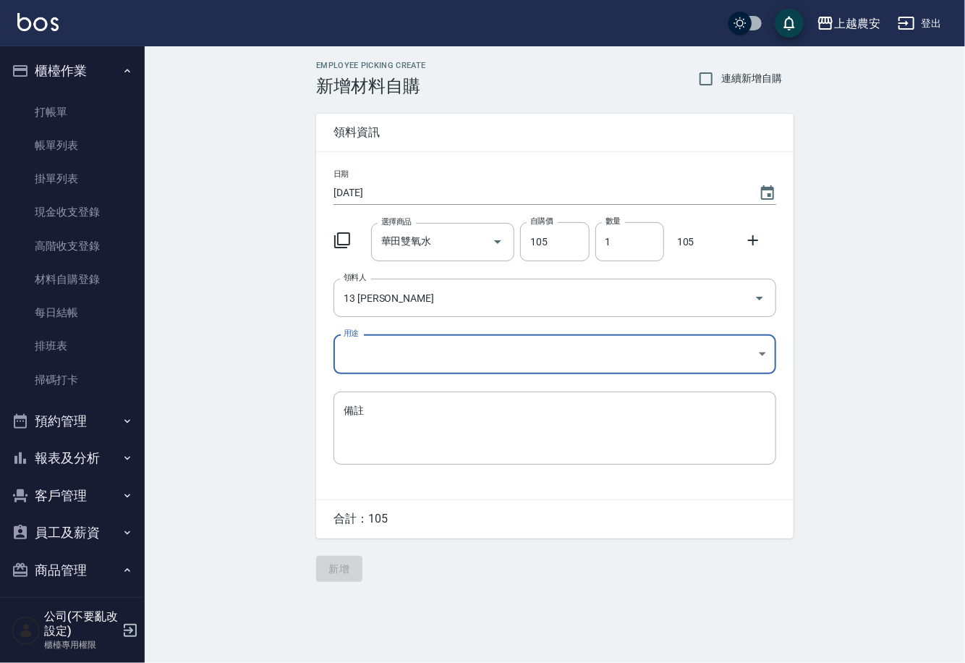
click at [360, 367] on body "上越農安 登出 櫃檯作業 打帳單 帳單列表 掛單列表 現金收支登錄 高階收支登錄 材料自購登錄 每日結帳 排班表 掃碼打卡 預約管理 預約管理 單日預約紀錄 …" at bounding box center [482, 331] width 965 height 663
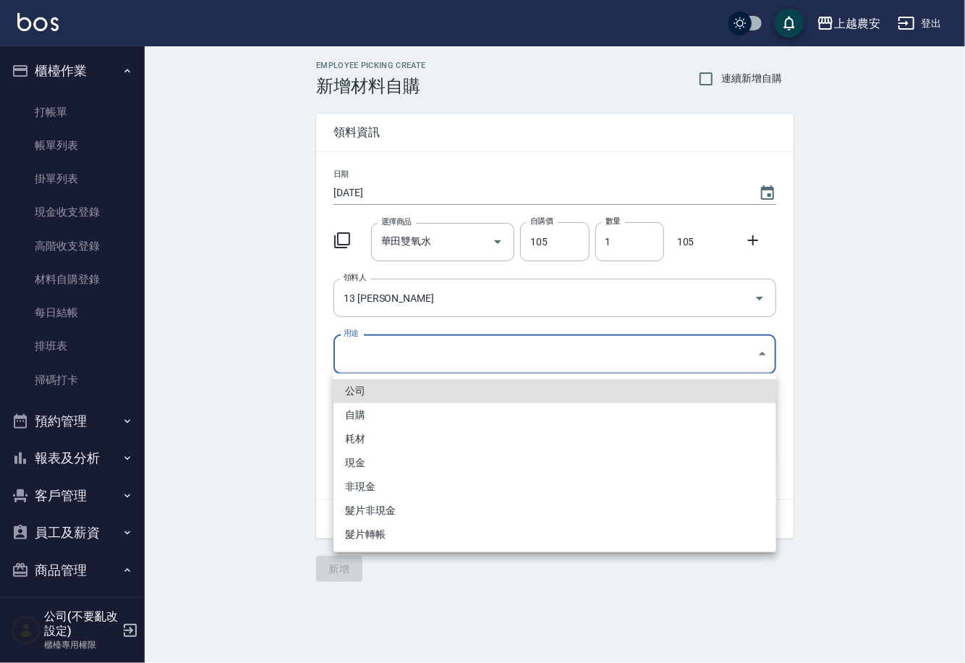
click at [360, 416] on li "自購" at bounding box center [555, 415] width 443 height 24
type input "自購"
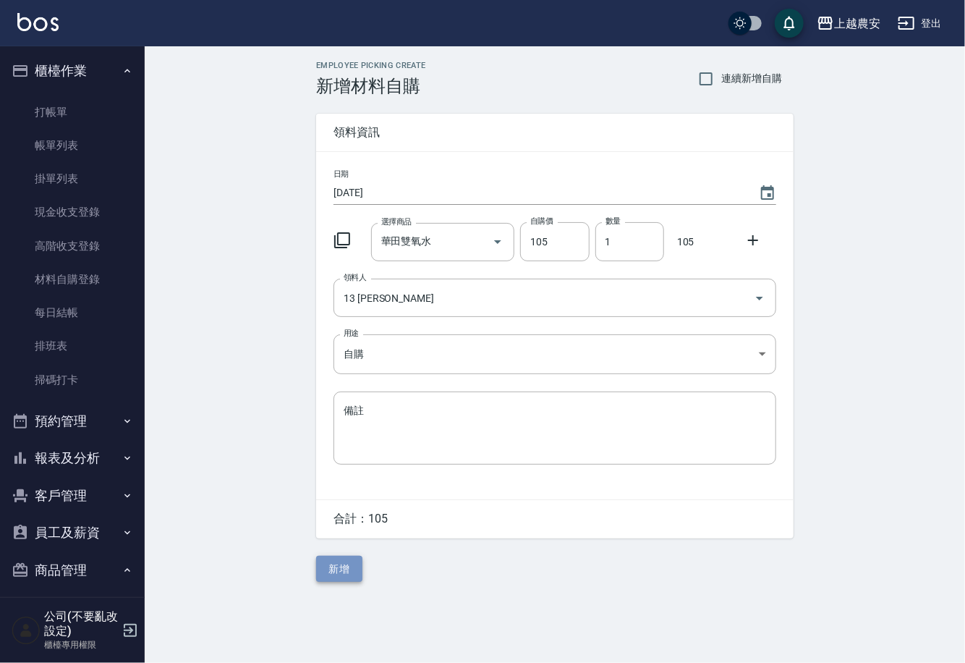
click at [352, 570] on button "新增" at bounding box center [339, 569] width 46 height 27
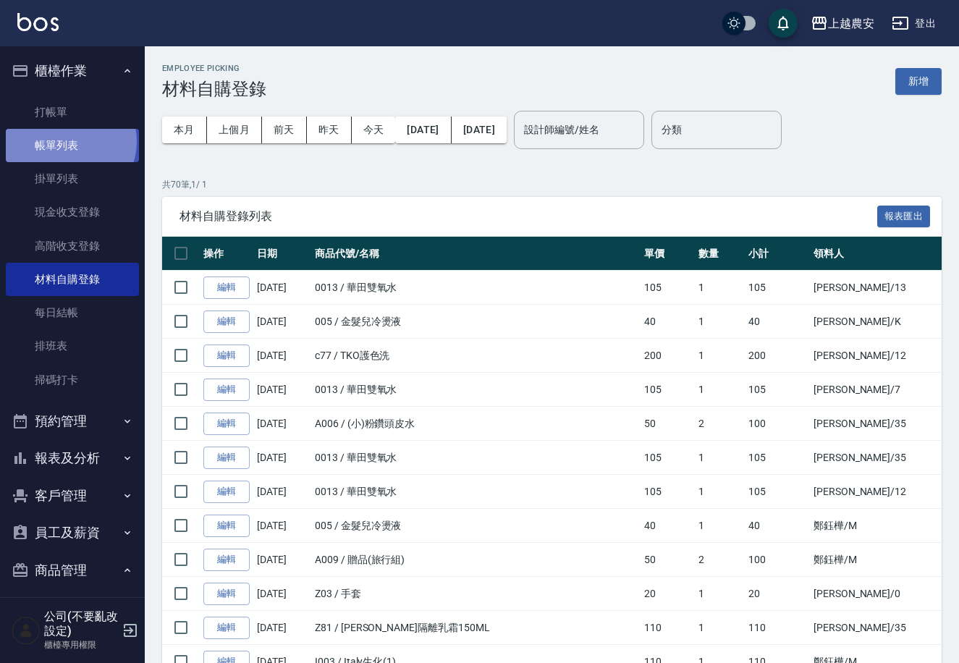
click at [68, 142] on link "帳單列表" at bounding box center [72, 145] width 133 height 33
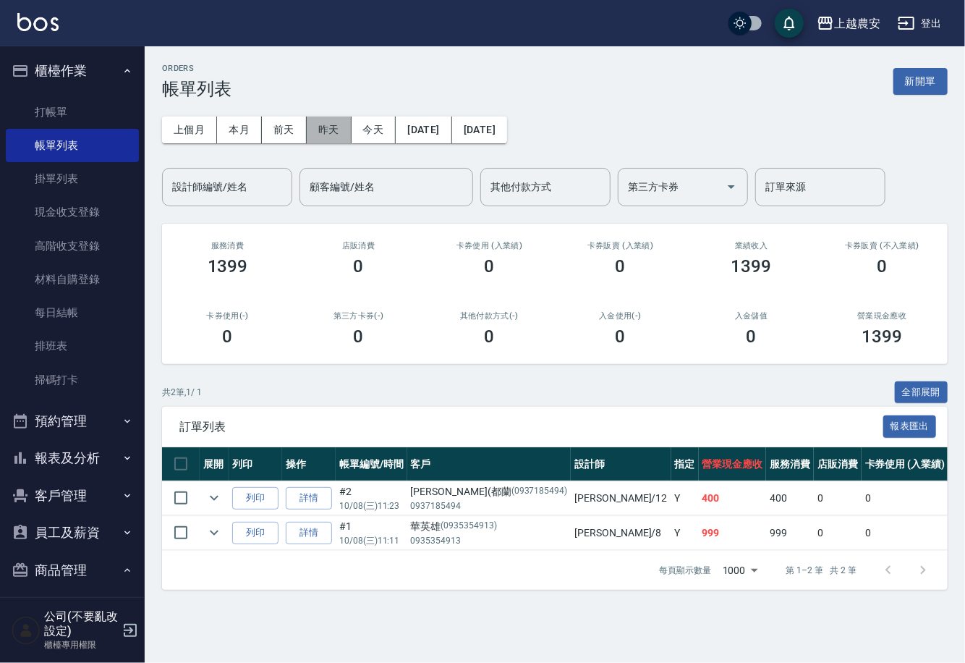
click at [323, 128] on button "昨天" at bounding box center [329, 130] width 45 height 27
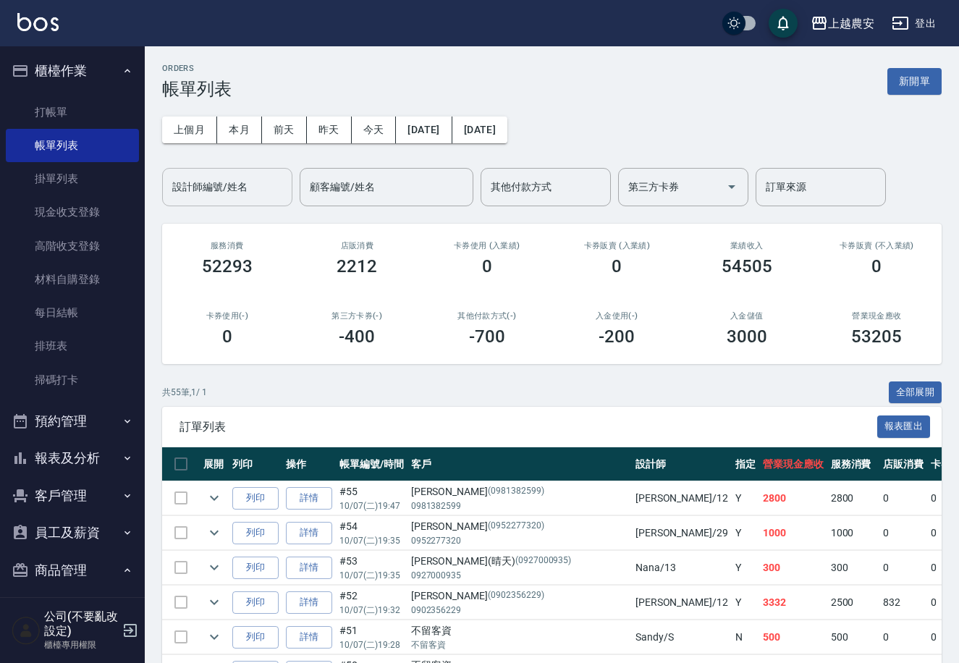
click at [243, 190] on input "設計師編號/姓名" at bounding box center [227, 186] width 117 height 25
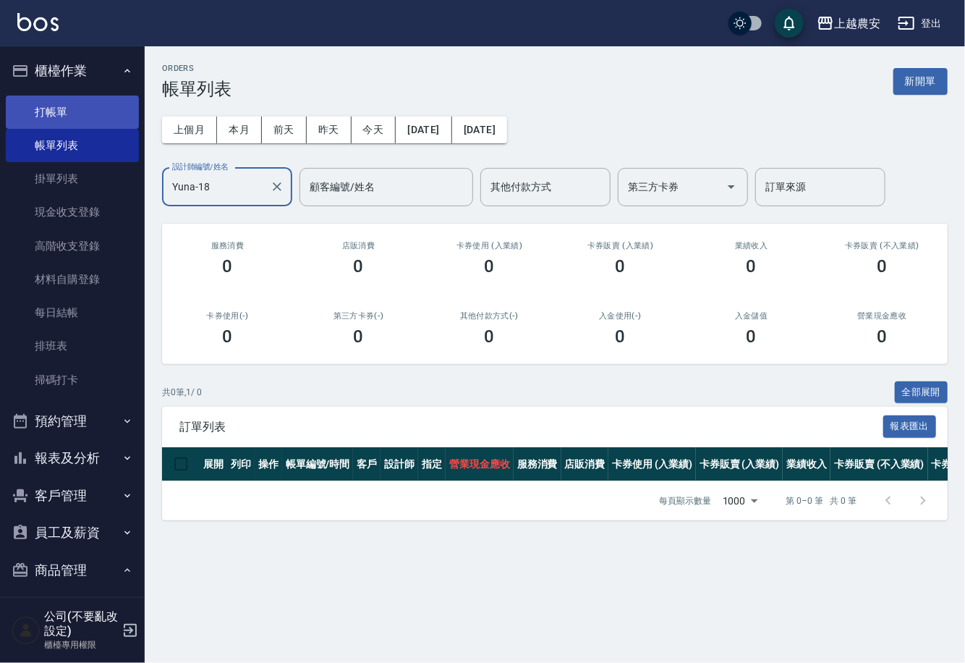
type input "Yuna-18"
click at [77, 107] on link "打帳單" at bounding box center [72, 112] width 133 height 33
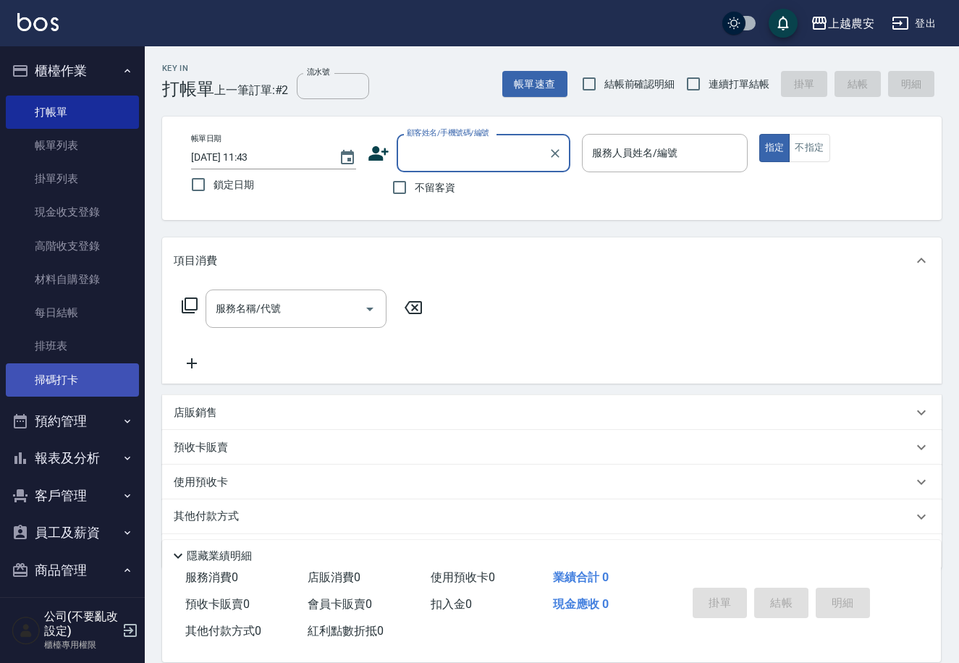
click at [103, 381] on link "掃碼打卡" at bounding box center [72, 379] width 133 height 33
